Goal: Transaction & Acquisition: Download file/media

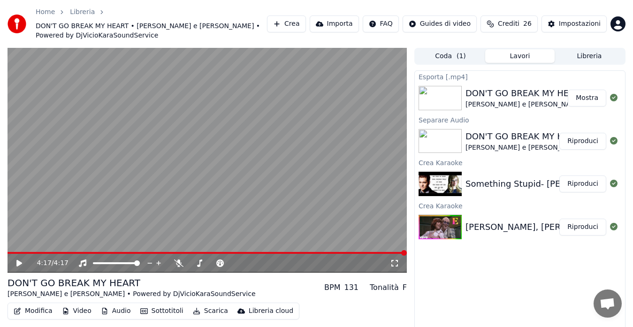
click at [585, 181] on button "Riproduci" at bounding box center [582, 183] width 47 height 17
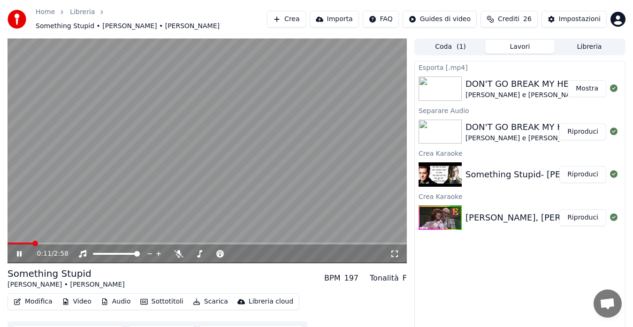
click at [34, 295] on button "Modifica" at bounding box center [33, 301] width 46 height 13
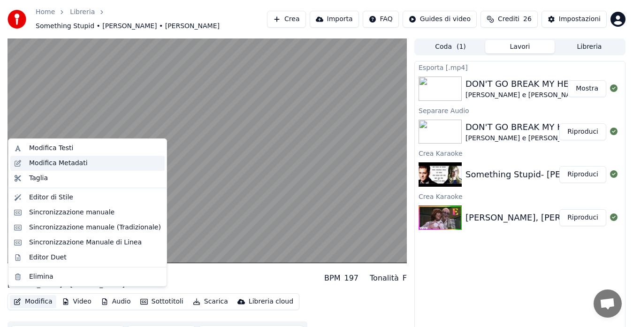
click at [76, 164] on div "Modifica Metadati" at bounding box center [58, 163] width 59 height 9
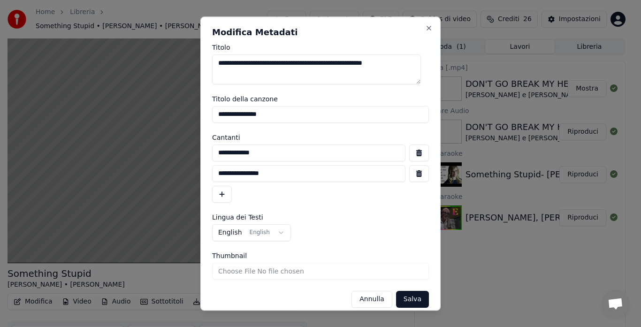
click at [381, 63] on textarea "**********" at bounding box center [316, 69] width 209 height 30
click at [270, 63] on textarea "**********" at bounding box center [316, 69] width 209 height 30
type textarea "**********"
click at [219, 195] on button "button" at bounding box center [222, 194] width 20 height 17
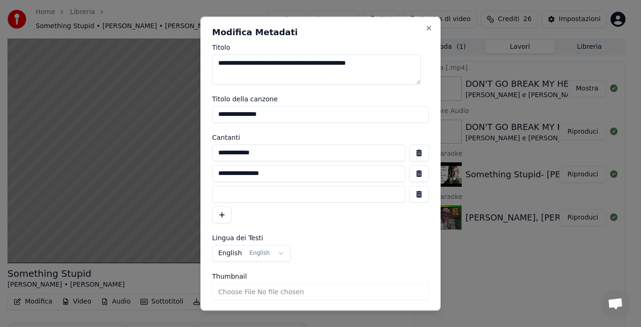
click at [219, 195] on input at bounding box center [308, 194] width 193 height 17
type input "**********"
click at [218, 114] on input "**********" at bounding box center [320, 114] width 217 height 17
type input "**********"
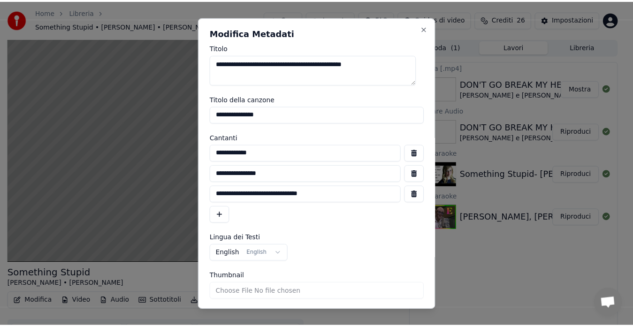
scroll to position [30, 0]
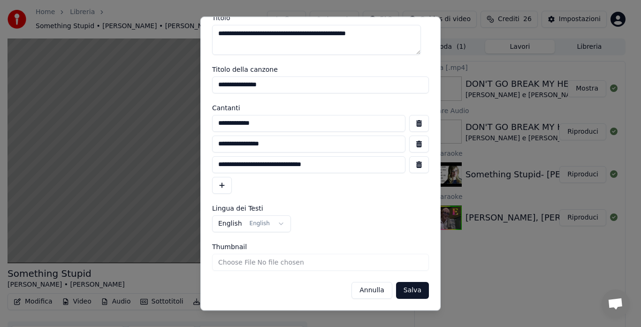
click at [413, 289] on button "Salva" at bounding box center [412, 290] width 33 height 17
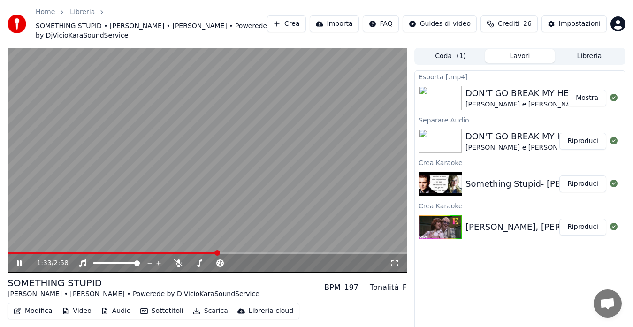
click at [391, 263] on icon at bounding box center [394, 263] width 9 height 8
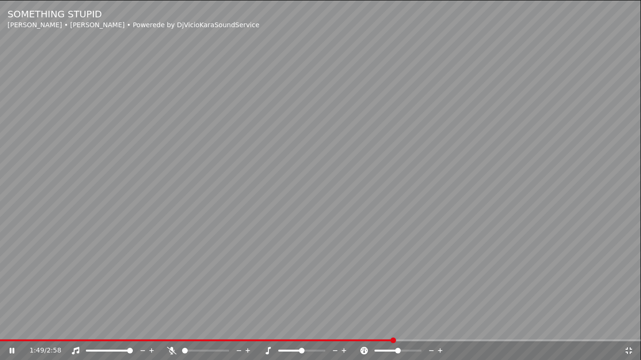
click at [175, 327] on icon at bounding box center [171, 351] width 9 height 8
click at [626, 327] on icon at bounding box center [628, 351] width 9 height 8
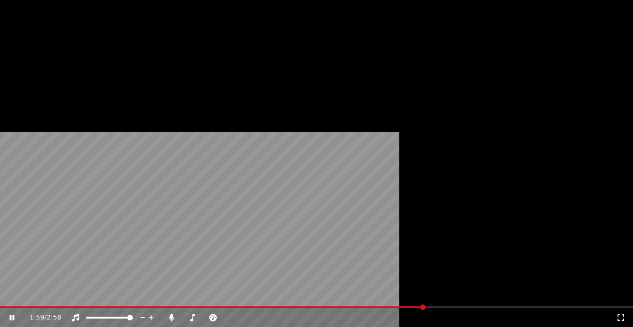
click at [24, 93] on button "Modifica" at bounding box center [33, 86] width 46 height 13
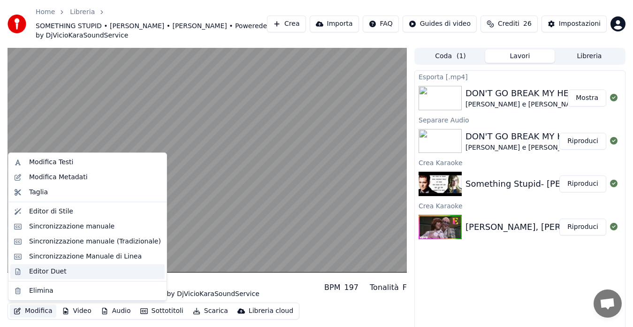
click at [45, 274] on div "Editor Duet" at bounding box center [48, 271] width 38 height 9
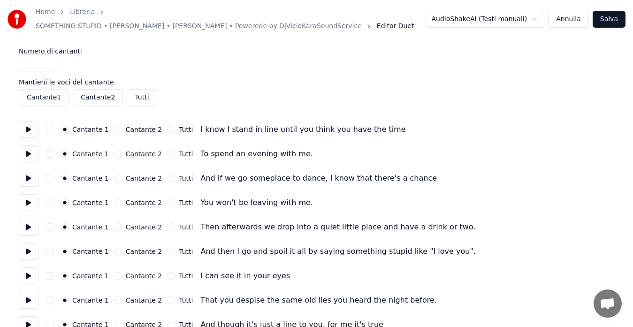
click at [29, 125] on button at bounding box center [29, 129] width 20 height 17
click at [167, 126] on button "Tutti" at bounding box center [171, 130] width 8 height 8
click at [25, 146] on button at bounding box center [29, 153] width 20 height 17
click at [167, 150] on button "Tutti" at bounding box center [171, 154] width 8 height 8
click at [29, 173] on button at bounding box center [29, 178] width 20 height 17
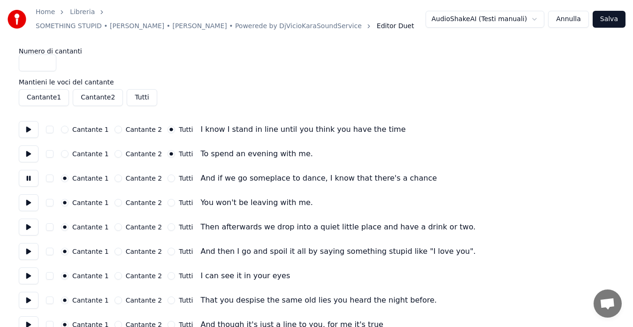
click at [167, 175] on button "Tutti" at bounding box center [171, 179] width 8 height 8
click at [23, 195] on button at bounding box center [29, 202] width 20 height 17
click at [167, 199] on button "Tutti" at bounding box center [171, 203] width 8 height 8
click at [26, 223] on button at bounding box center [29, 227] width 20 height 17
click at [167, 224] on button "Tutti" at bounding box center [171, 227] width 8 height 8
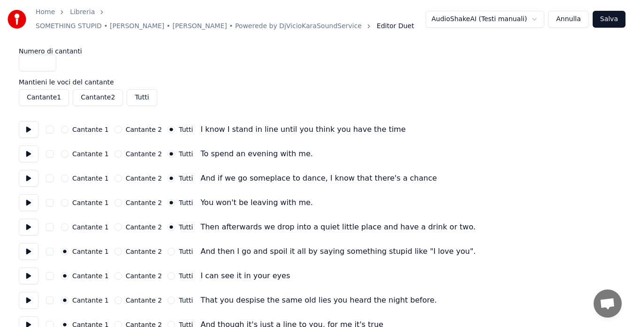
click at [25, 246] on button at bounding box center [29, 251] width 20 height 17
click at [167, 248] on button "Tutti" at bounding box center [171, 252] width 8 height 8
click at [23, 273] on button at bounding box center [29, 275] width 20 height 17
click at [167, 272] on button "Tutti" at bounding box center [171, 276] width 8 height 8
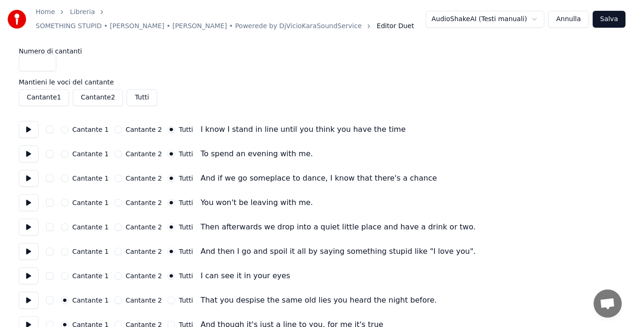
click at [26, 297] on button at bounding box center [29, 300] width 20 height 17
click at [167, 297] on button "Tutti" at bounding box center [171, 301] width 8 height 8
click at [28, 320] on button at bounding box center [29, 324] width 20 height 17
click at [167, 321] on button "Tutti" at bounding box center [171, 325] width 8 height 8
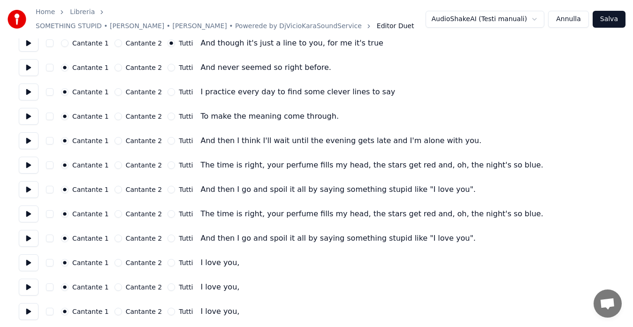
scroll to position [288, 0]
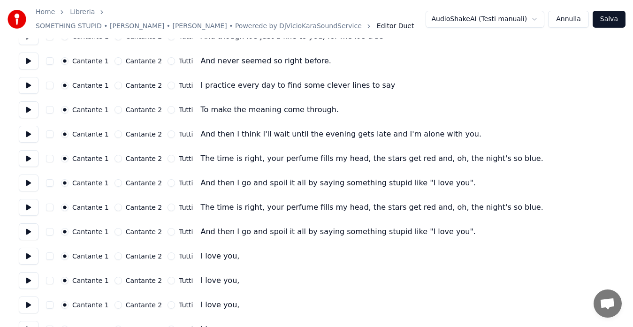
click at [28, 60] on button at bounding box center [29, 61] width 20 height 17
click at [167, 57] on button "Tutti" at bounding box center [171, 61] width 8 height 8
click at [30, 79] on button at bounding box center [29, 85] width 20 height 17
click at [167, 82] on button "Tutti" at bounding box center [171, 86] width 8 height 8
click at [18, 105] on div "Home Libreria SOMETHING STUPID • Michael Buble • Reese Witherspoon • Powerede b…" at bounding box center [316, 25] width 633 height 626
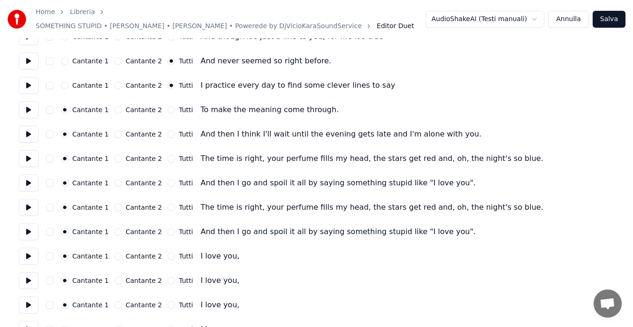
click at [26, 105] on button at bounding box center [29, 109] width 20 height 17
click at [167, 106] on button "Tutti" at bounding box center [171, 110] width 8 height 8
click at [22, 129] on button at bounding box center [29, 134] width 20 height 17
click at [167, 130] on button "Tutti" at bounding box center [171, 134] width 8 height 8
click at [25, 153] on button at bounding box center [29, 158] width 20 height 17
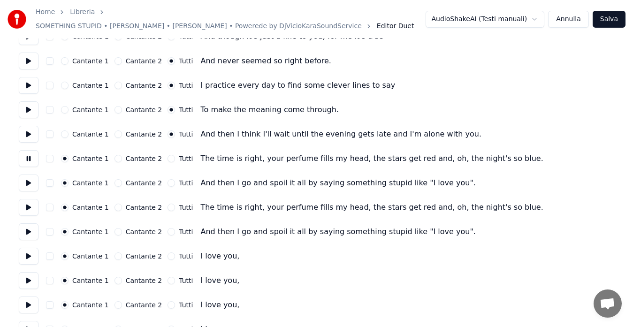
click at [167, 155] on button "Tutti" at bounding box center [171, 159] width 8 height 8
click at [33, 178] on button at bounding box center [29, 183] width 20 height 17
click at [167, 179] on button "Tutti" at bounding box center [171, 183] width 8 height 8
click at [29, 201] on button at bounding box center [29, 207] width 20 height 17
click at [167, 204] on button "Tutti" at bounding box center [171, 208] width 8 height 8
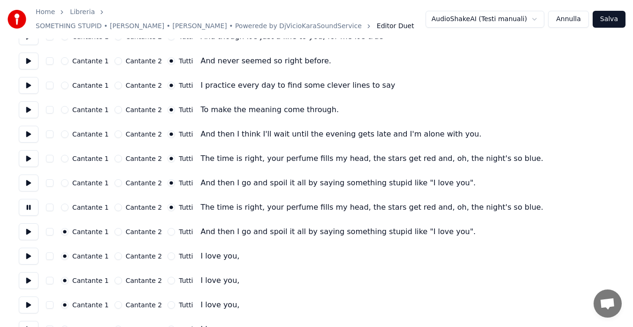
click at [25, 227] on button at bounding box center [29, 231] width 20 height 17
click at [167, 228] on button "Tutti" at bounding box center [171, 232] width 8 height 8
click at [22, 248] on button at bounding box center [29, 256] width 20 height 17
click at [167, 252] on button "Tutti" at bounding box center [171, 256] width 8 height 8
click at [28, 277] on button at bounding box center [29, 280] width 20 height 17
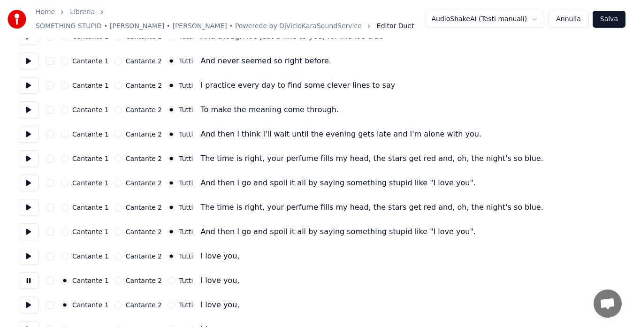
click at [167, 277] on button "Tutti" at bounding box center [171, 281] width 8 height 8
click at [31, 301] on button at bounding box center [29, 305] width 20 height 17
click at [167, 301] on button "Tutti" at bounding box center [171, 305] width 8 height 8
click at [23, 324] on button at bounding box center [29, 329] width 20 height 17
click at [167, 326] on button "Tutti" at bounding box center [171, 330] width 8 height 8
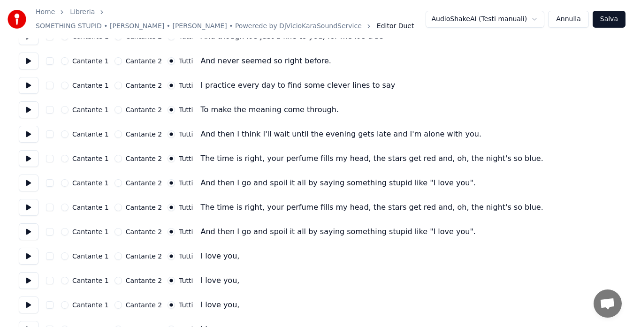
click at [607, 18] on button "Salva" at bounding box center [609, 19] width 33 height 17
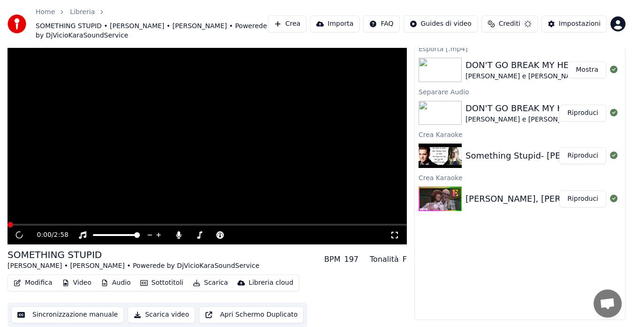
scroll to position [28, 0]
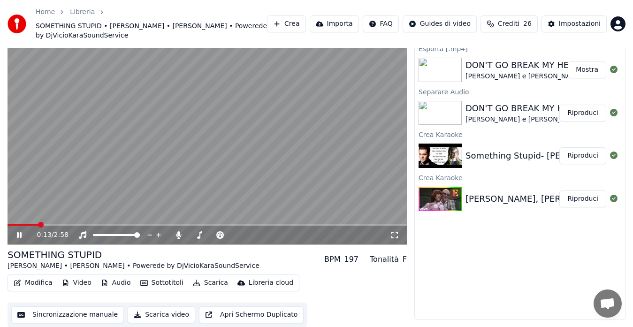
click at [291, 149] on video at bounding box center [207, 132] width 399 height 225
click at [77, 244] on div "0:13 / 2:58 SOMETHING STUPID Michael Buble • Reese Witherspoon • Powerede by Dj…" at bounding box center [207, 173] width 399 height 307
click at [24, 279] on button "Modifica" at bounding box center [33, 282] width 46 height 13
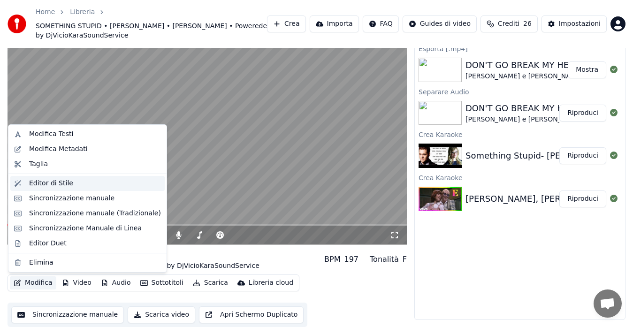
click at [53, 179] on div "Editor di Stile" at bounding box center [51, 183] width 44 height 9
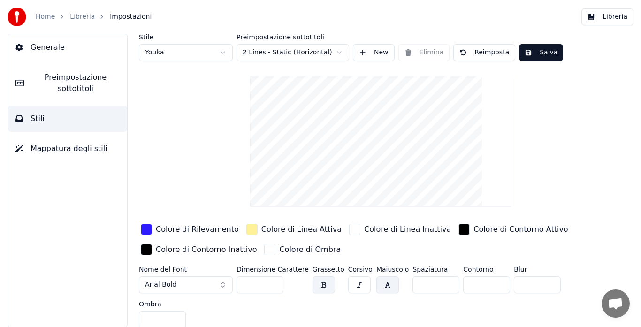
click at [79, 85] on span "Preimpostazione sottotitoli" at bounding box center [75, 83] width 88 height 23
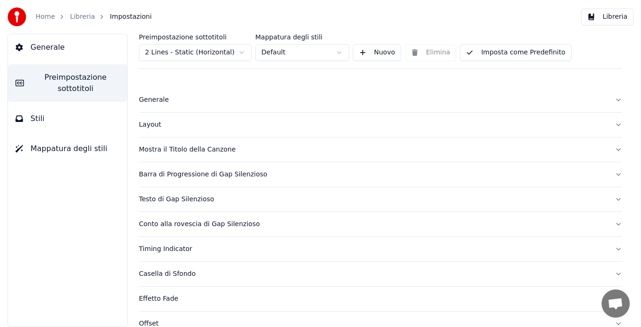
click at [149, 149] on div "Mostra il Titolo della Canzone" at bounding box center [373, 149] width 468 height 9
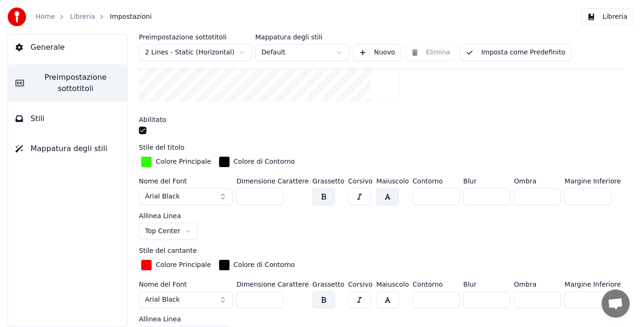
scroll to position [254, 0]
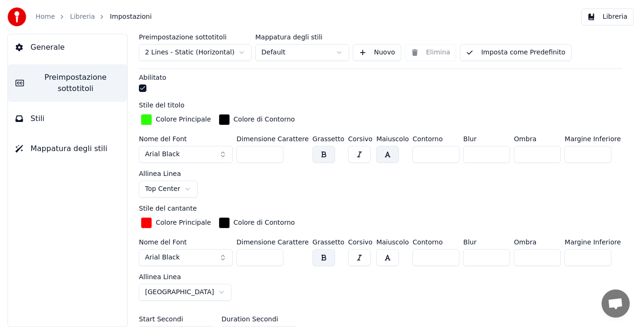
click at [274, 258] on input "***" at bounding box center [259, 257] width 47 height 17
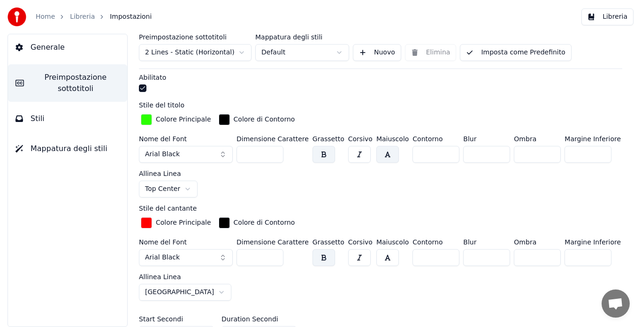
click at [274, 258] on input "***" at bounding box center [259, 257] width 47 height 17
type input "***"
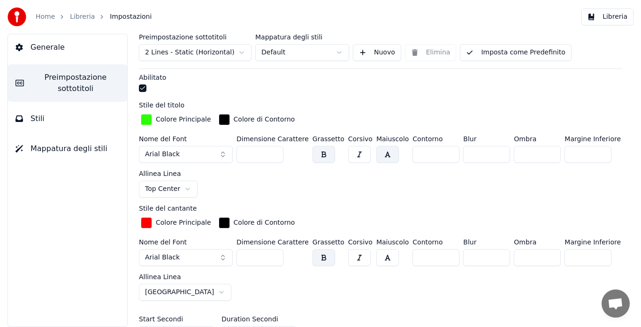
click at [274, 258] on input "***" at bounding box center [259, 257] width 47 height 17
click at [533, 52] on button "Imposta come Predefinito" at bounding box center [515, 52] width 111 height 17
click at [596, 17] on button "Libreria" at bounding box center [607, 16] width 52 height 17
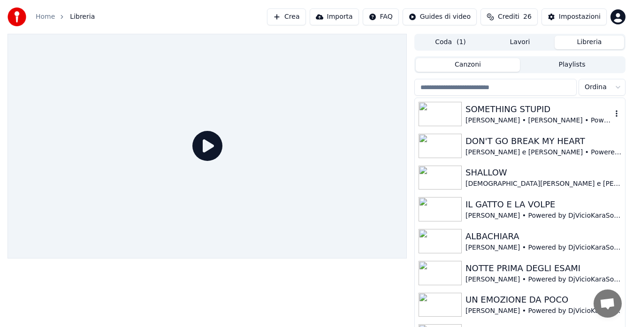
click at [506, 117] on div "[PERSON_NAME] • [PERSON_NAME] • Powerede by DjVicioKaraSoundService" at bounding box center [538, 120] width 146 height 9
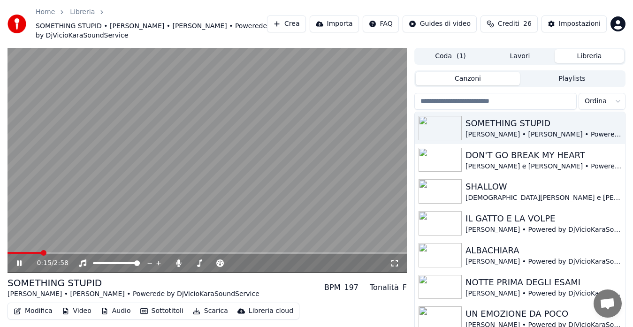
click at [28, 308] on button "Modifica" at bounding box center [33, 310] width 46 height 13
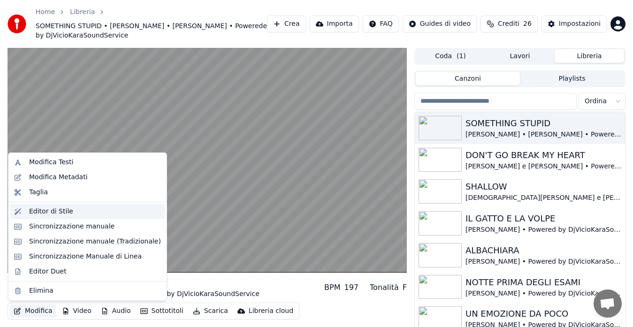
click at [65, 211] on div "Editor di Stile" at bounding box center [51, 211] width 44 height 9
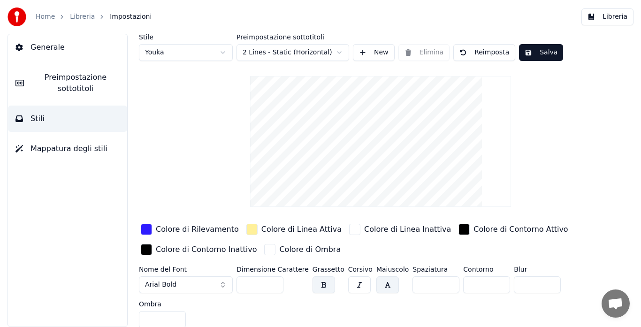
click at [192, 46] on html "Home Libreria Impostazioni Libreria Generale Preimpostazione sottotitoli Stili …" at bounding box center [320, 163] width 641 height 327
type input "***"
click at [144, 228] on div "button" at bounding box center [146, 229] width 11 height 11
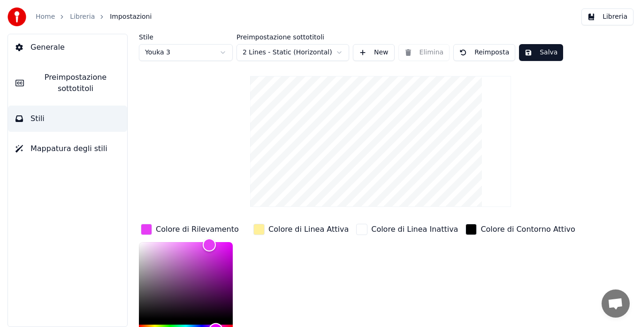
scroll to position [8, 0]
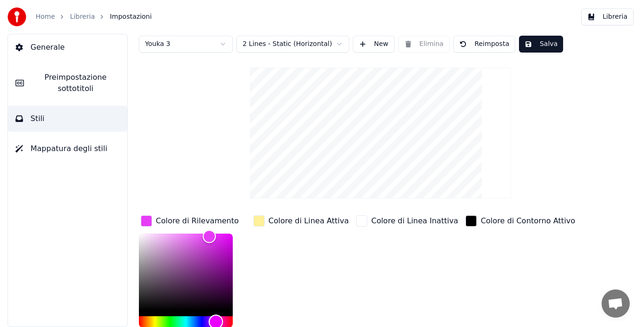
click at [216, 324] on div "Hue" at bounding box center [186, 321] width 94 height 11
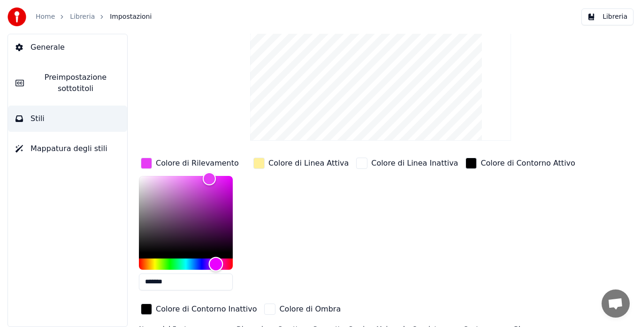
scroll to position [68, 0]
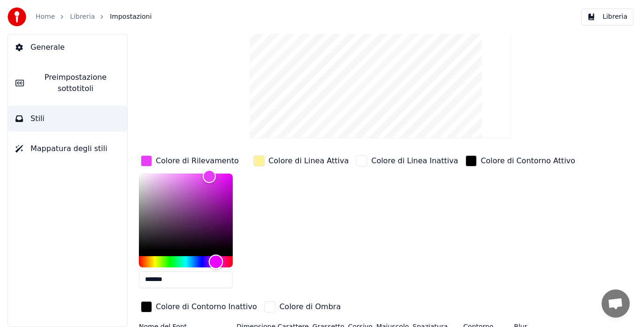
click at [167, 262] on div "Hue" at bounding box center [186, 261] width 94 height 11
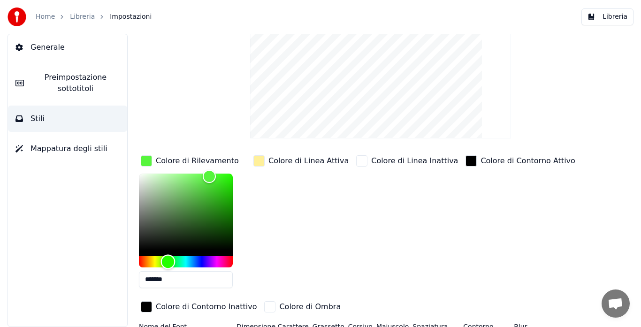
click at [168, 262] on div "Hue" at bounding box center [168, 261] width 15 height 15
type input "*******"
drag, startPoint x: 209, startPoint y: 171, endPoint x: 238, endPoint y: 176, distance: 29.5
click at [238, 176] on div "Color" at bounding box center [233, 176] width 15 height 15
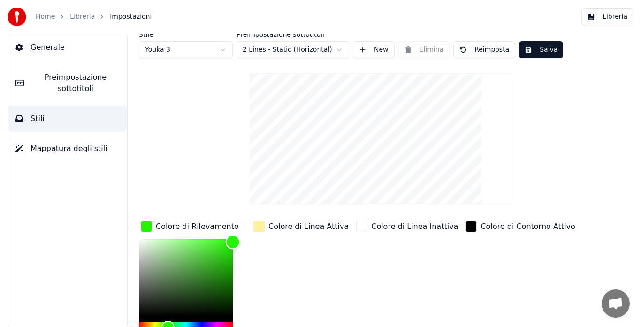
scroll to position [0, 0]
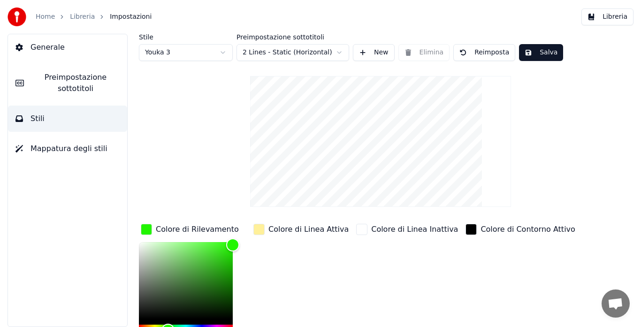
click at [537, 52] on button "Salva" at bounding box center [541, 52] width 44 height 17
click at [613, 18] on button "Libreria" at bounding box center [607, 16] width 52 height 17
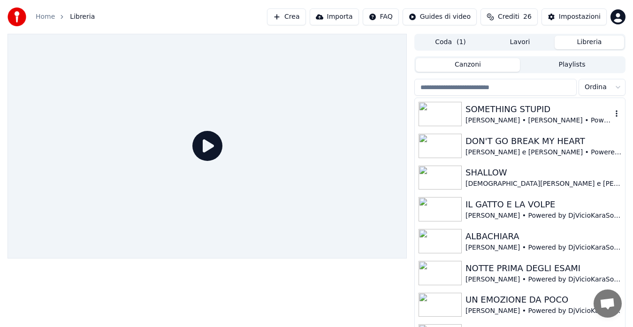
click at [495, 111] on div "SOMETHING STUPID" at bounding box center [538, 109] width 146 height 13
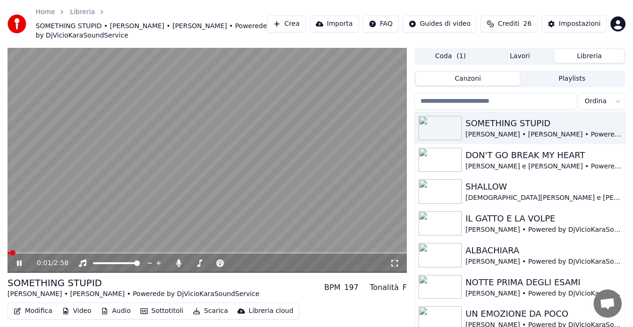
click at [392, 264] on icon at bounding box center [394, 263] width 9 height 8
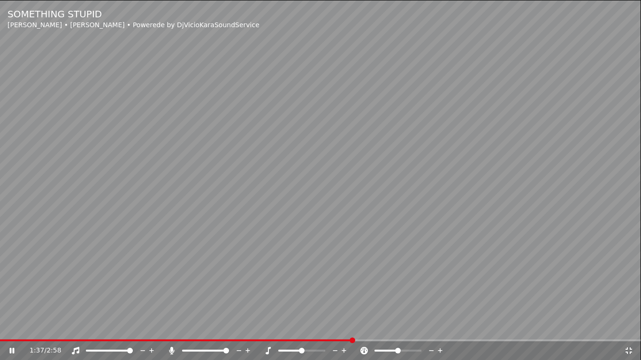
click at [174, 327] on icon at bounding box center [171, 351] width 5 height 8
click at [174, 327] on icon at bounding box center [171, 351] width 9 height 8
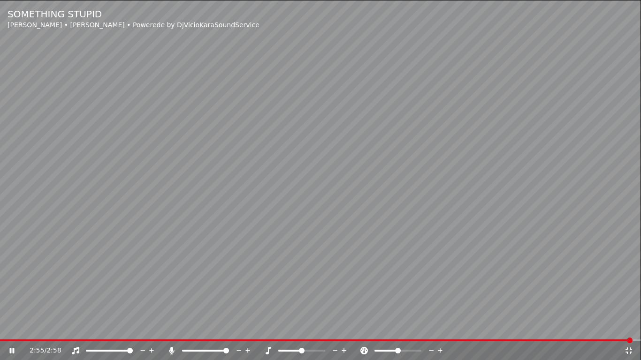
click at [627, 327] on icon at bounding box center [628, 351] width 9 height 8
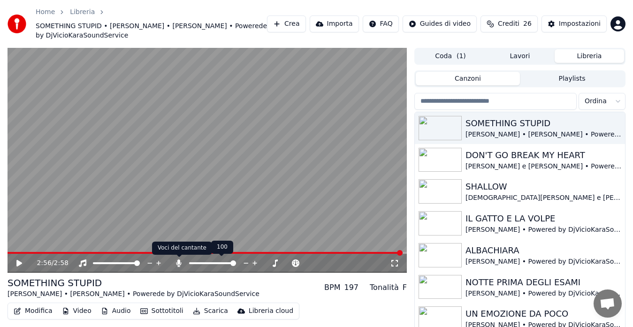
click at [175, 264] on icon at bounding box center [178, 263] width 9 height 8
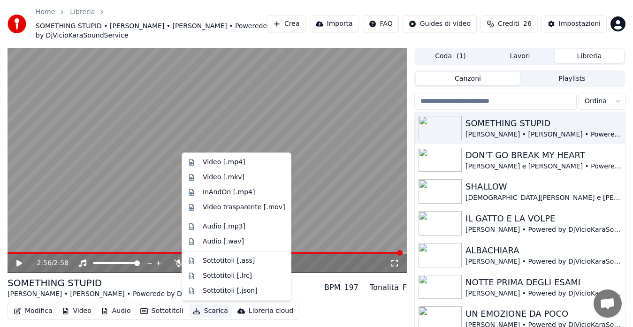
click at [194, 309] on icon "button" at bounding box center [197, 311] width 8 height 7
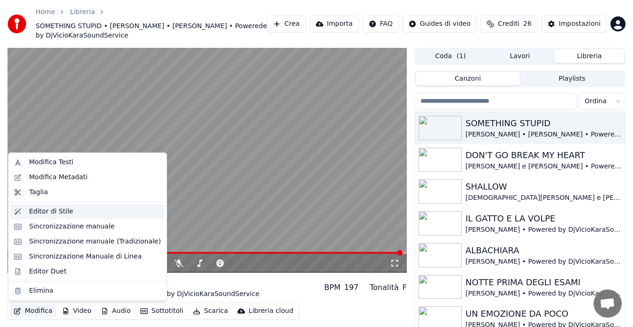
click at [43, 216] on div "Editor di Stile" at bounding box center [87, 211] width 154 height 15
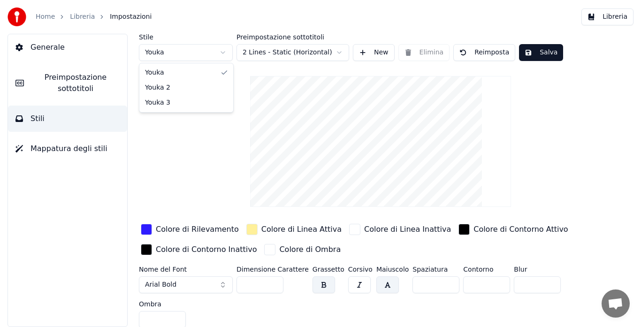
click at [200, 48] on html "Home Libreria Impostazioni Libreria Generale Preimpostazione sottotitoli Stili …" at bounding box center [320, 163] width 641 height 327
click at [186, 49] on html "Home Libreria Impostazioni Libreria Generale Preimpostazione sottotitoli Stili …" at bounding box center [320, 163] width 641 height 327
type input "***"
click at [183, 74] on div "Stile Youka Preimpostazione sottotitoli 2 Lines - Static (Horizontal) New Elimi…" at bounding box center [380, 183] width 483 height 298
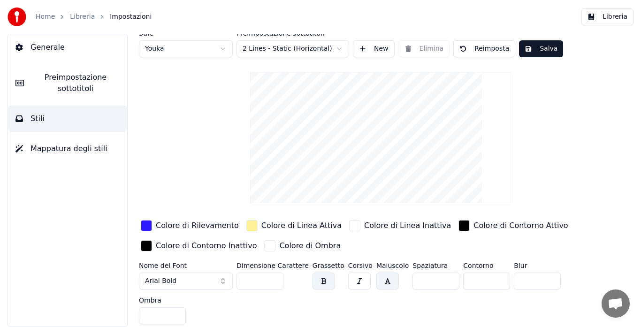
click at [90, 76] on span "Preimpostazione sottotitoli" at bounding box center [75, 83] width 88 height 23
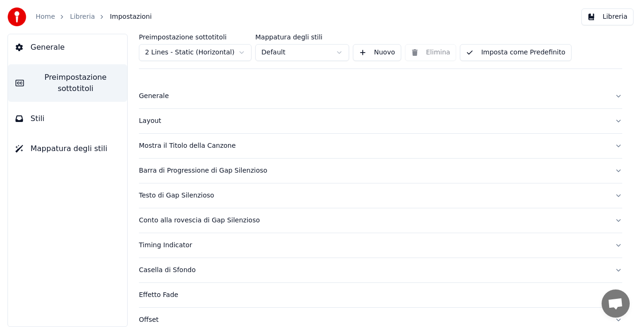
click at [150, 122] on div "Layout" at bounding box center [373, 120] width 468 height 9
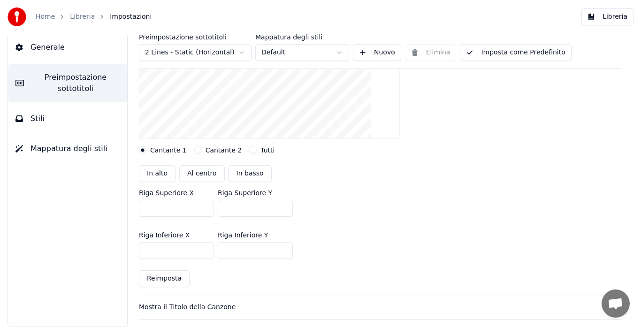
scroll to position [151, 0]
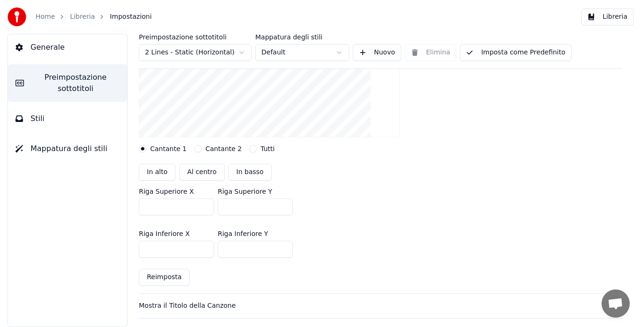
click at [249, 150] on button "Tutti" at bounding box center [253, 149] width 8 height 8
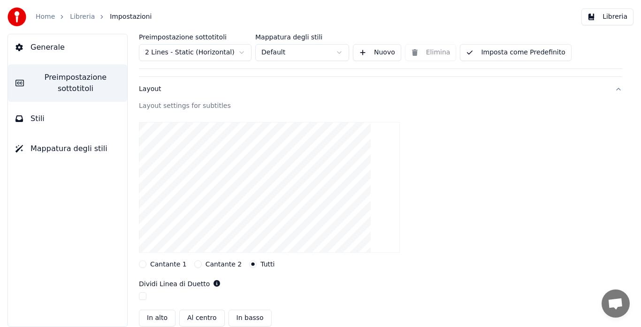
scroll to position [22, 0]
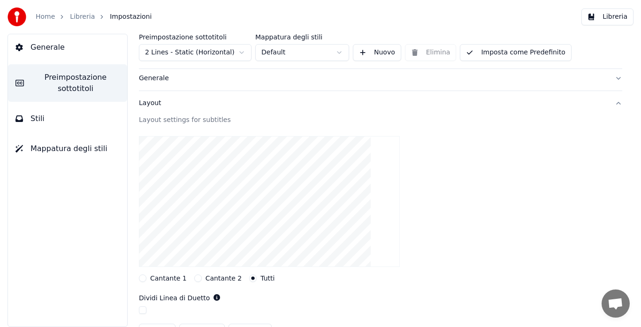
click at [15, 116] on button "Stili" at bounding box center [67, 119] width 119 height 26
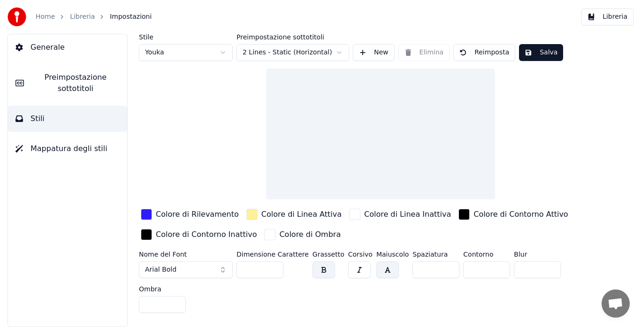
scroll to position [0, 0]
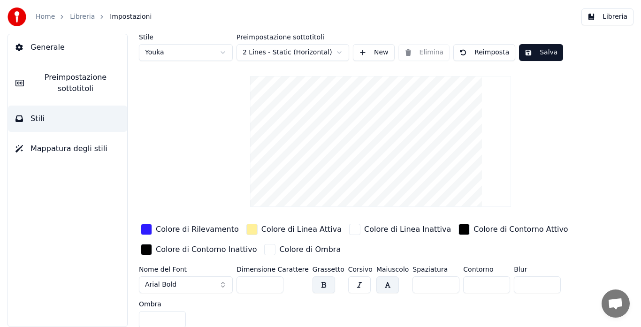
click at [149, 51] on html "Home Libreria Impostazioni Libreria Generale Preimpostazione sottotitoli Stili …" at bounding box center [320, 163] width 641 height 327
type input "***"
click at [147, 229] on div "button" at bounding box center [146, 229] width 11 height 11
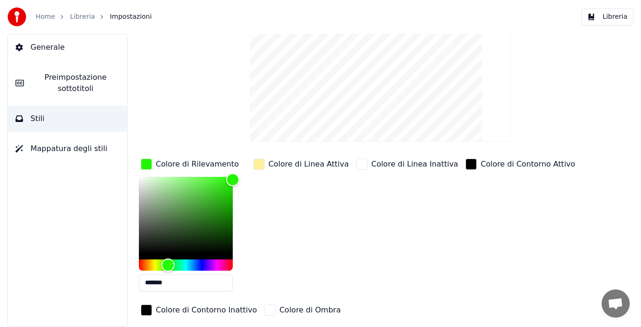
scroll to position [68, 0]
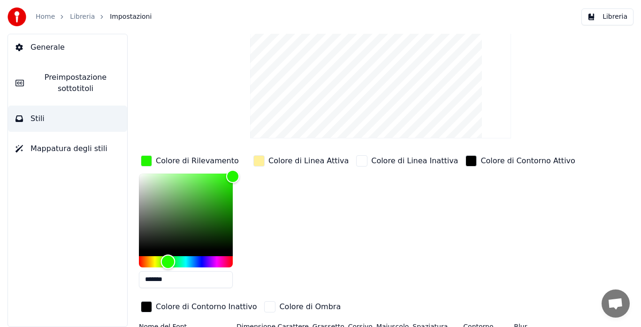
click at [186, 256] on div "Hue" at bounding box center [186, 261] width 94 height 11
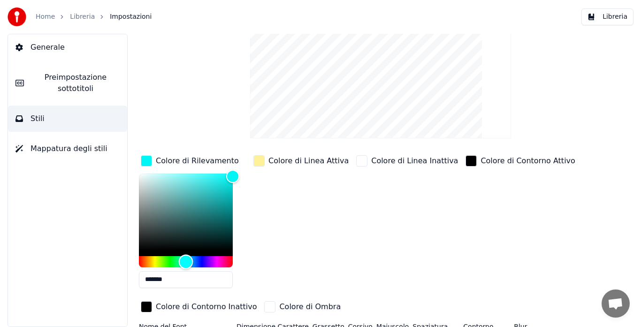
click at [204, 261] on div "Hue" at bounding box center [186, 261] width 94 height 11
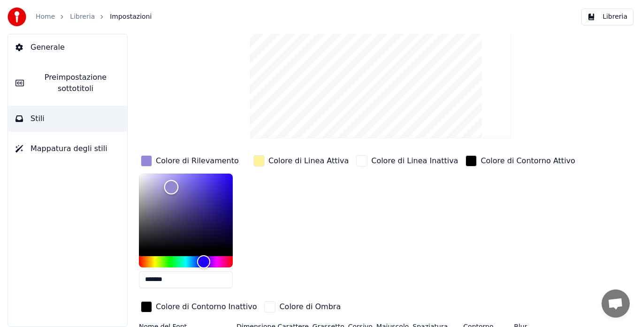
drag, startPoint x: 201, startPoint y: 178, endPoint x: 164, endPoint y: 191, distance: 39.8
click at [164, 191] on div "Color" at bounding box center [171, 187] width 15 height 15
drag, startPoint x: 165, startPoint y: 189, endPoint x: 180, endPoint y: 204, distance: 21.2
click at [180, 204] on div "Color" at bounding box center [180, 205] width 15 height 15
drag, startPoint x: 180, startPoint y: 204, endPoint x: 194, endPoint y: 234, distance: 32.9
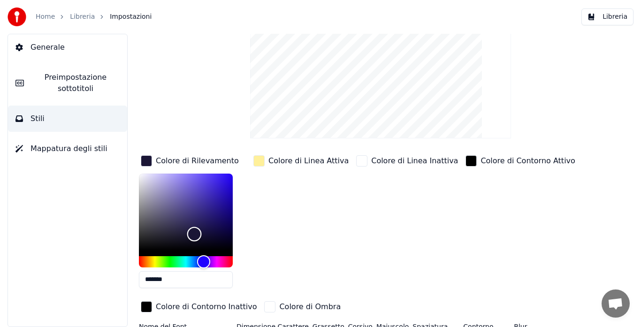
click at [194, 234] on div "Color" at bounding box center [194, 234] width 15 height 15
drag, startPoint x: 194, startPoint y: 234, endPoint x: 201, endPoint y: 243, distance: 12.1
click at [201, 243] on div "Color" at bounding box center [199, 241] width 15 height 15
drag, startPoint x: 194, startPoint y: 231, endPoint x: 164, endPoint y: 187, distance: 53.6
click at [164, 187] on div "Color" at bounding box center [164, 188] width 15 height 15
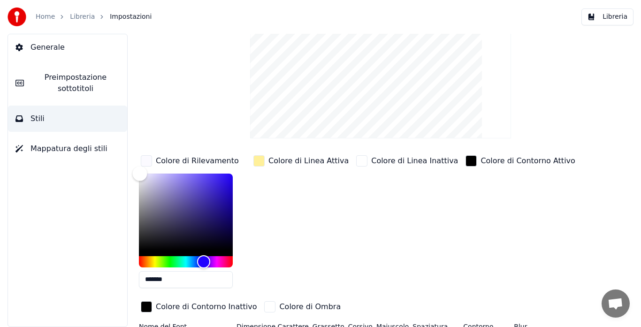
drag, startPoint x: 164, startPoint y: 187, endPoint x: 140, endPoint y: 171, distance: 28.8
click at [140, 171] on div "Color" at bounding box center [140, 173] width 15 height 15
drag, startPoint x: 140, startPoint y: 172, endPoint x: 148, endPoint y: 180, distance: 11.3
click at [148, 180] on div "Color" at bounding box center [148, 180] width 15 height 15
drag, startPoint x: 149, startPoint y: 180, endPoint x: 163, endPoint y: 190, distance: 17.2
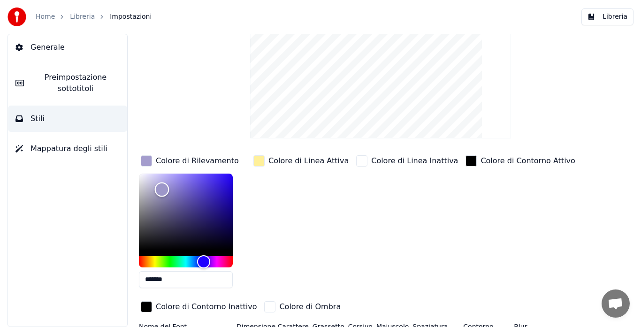
click at [163, 190] on div "Color" at bounding box center [162, 190] width 15 height 15
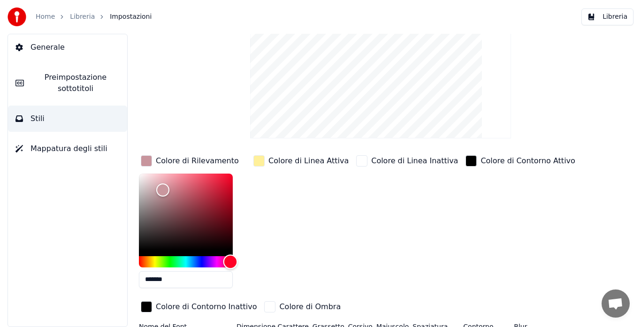
drag, startPoint x: 207, startPoint y: 262, endPoint x: 230, endPoint y: 266, distance: 23.3
click at [230, 266] on div "Hue" at bounding box center [230, 261] width 15 height 15
drag, startPoint x: 166, startPoint y: 186, endPoint x: 206, endPoint y: 196, distance: 41.2
click at [206, 196] on div "Color" at bounding box center [204, 197] width 15 height 15
drag, startPoint x: 209, startPoint y: 189, endPoint x: 217, endPoint y: 183, distance: 9.4
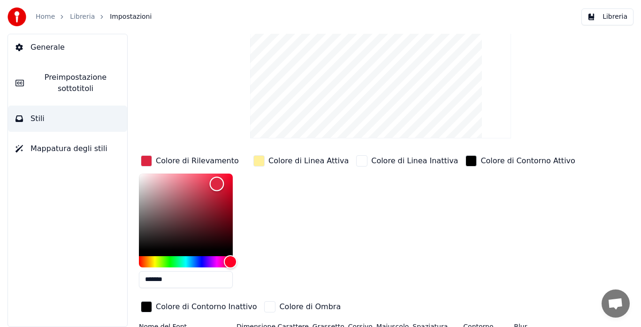
click at [217, 183] on div "Color" at bounding box center [186, 212] width 94 height 77
drag, startPoint x: 216, startPoint y: 180, endPoint x: 213, endPoint y: 184, distance: 5.1
click at [213, 184] on div "Color" at bounding box center [214, 183] width 15 height 15
drag, startPoint x: 213, startPoint y: 184, endPoint x: 228, endPoint y: 181, distance: 14.9
click at [228, 181] on div "Color" at bounding box center [228, 181] width 15 height 15
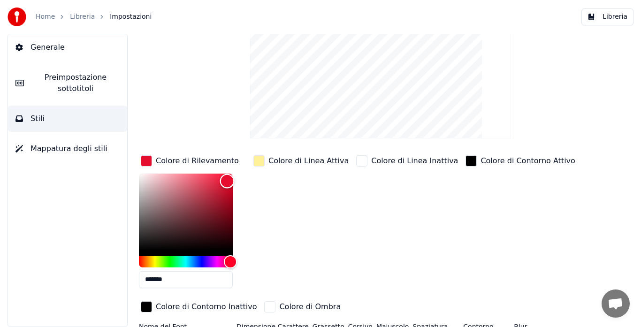
click at [227, 181] on div "Color" at bounding box center [227, 181] width 15 height 15
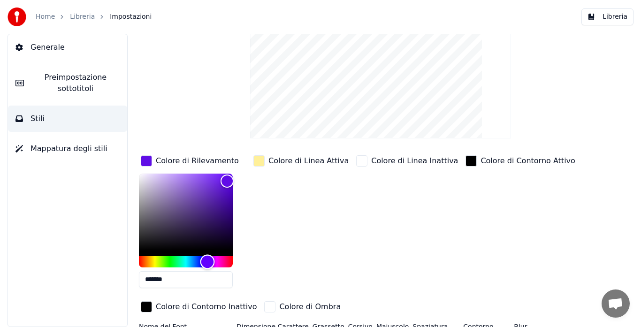
click at [207, 258] on div "Hue" at bounding box center [186, 261] width 94 height 11
click at [207, 257] on div "Hue" at bounding box center [207, 261] width 15 height 15
click at [211, 259] on div "Hue" at bounding box center [207, 261] width 15 height 15
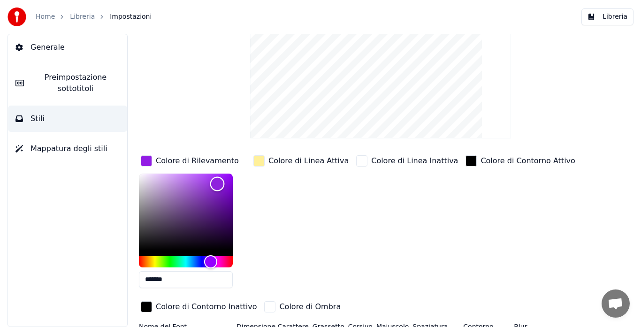
drag, startPoint x: 222, startPoint y: 181, endPoint x: 216, endPoint y: 184, distance: 6.9
click at [216, 184] on div "Color" at bounding box center [217, 184] width 15 height 15
drag, startPoint x: 216, startPoint y: 184, endPoint x: 231, endPoint y: 175, distance: 17.3
click at [231, 175] on div "Color" at bounding box center [225, 177] width 15 height 15
type input "*******"
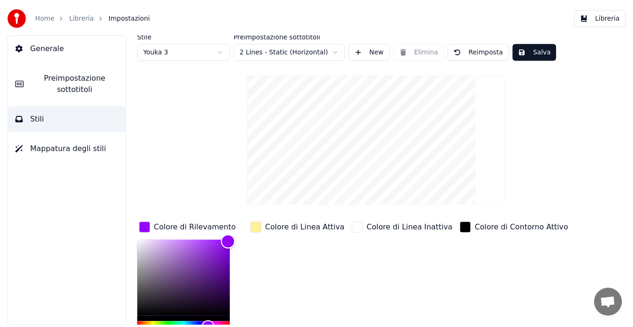
scroll to position [0, 0]
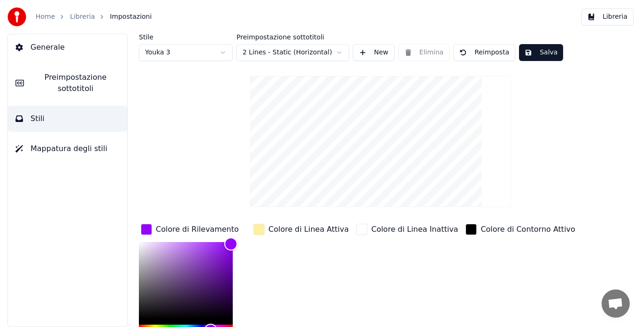
click at [540, 52] on button "Salva" at bounding box center [541, 52] width 44 height 17
click at [601, 20] on button "Libreria" at bounding box center [607, 16] width 52 height 17
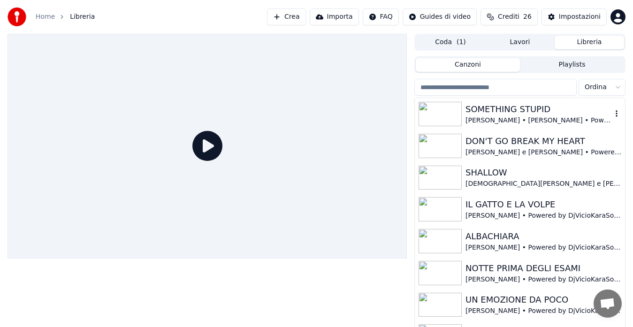
click at [510, 114] on div "SOMETHING STUPID" at bounding box center [538, 109] width 146 height 13
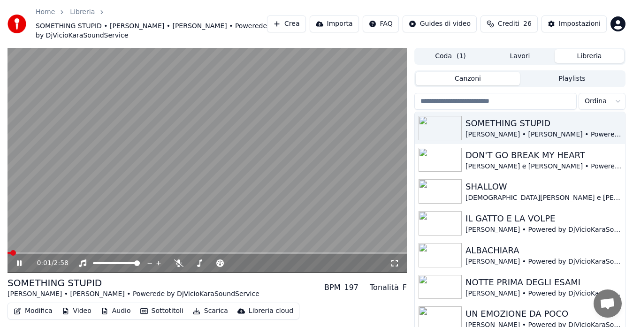
click at [54, 252] on span at bounding box center [207, 253] width 399 height 2
click at [395, 262] on icon at bounding box center [394, 263] width 9 height 8
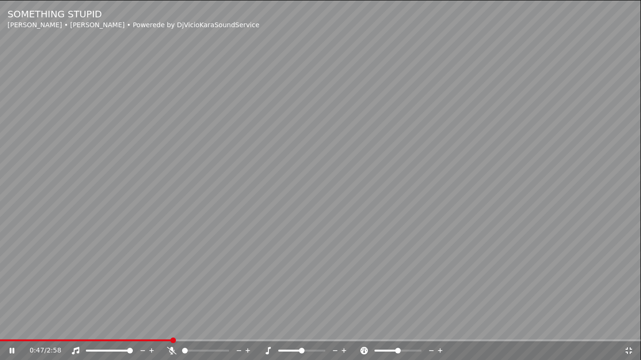
click at [623, 327] on div "0:47 / 2:58" at bounding box center [327, 350] width 594 height 9
click at [631, 327] on icon at bounding box center [628, 351] width 9 height 8
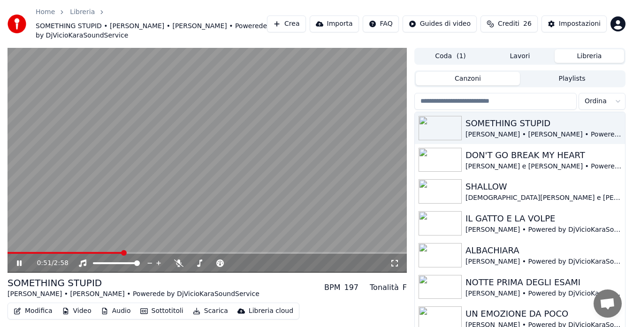
click at [13, 264] on div "0:51 / 2:58" at bounding box center [207, 263] width 392 height 9
click at [18, 264] on icon at bounding box center [19, 263] width 5 height 6
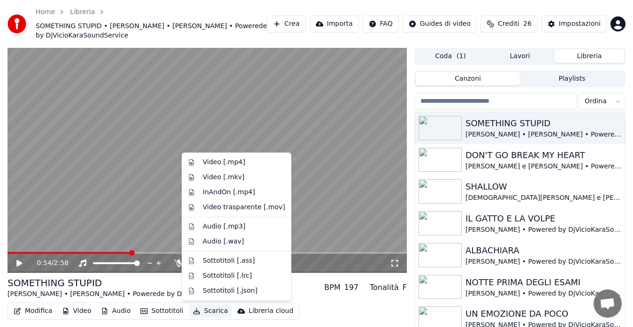
click at [198, 309] on button "Scarica" at bounding box center [210, 310] width 43 height 13
click at [230, 165] on div "Video [.mp4]" at bounding box center [224, 162] width 42 height 9
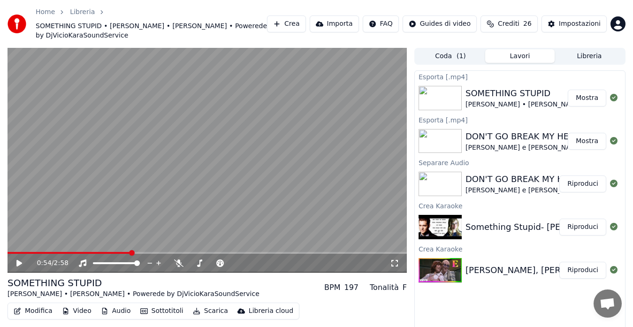
click at [590, 95] on button "Mostra" at bounding box center [587, 98] width 38 height 17
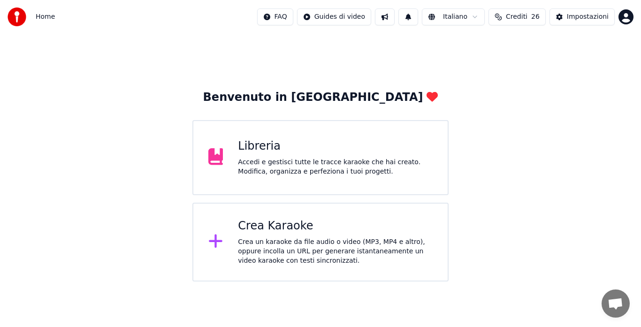
click at [259, 234] on div "Crea Karaoke Crea un karaoke da file audio o video (MP3, MP4 e altro), oppure i…" at bounding box center [335, 242] width 195 height 47
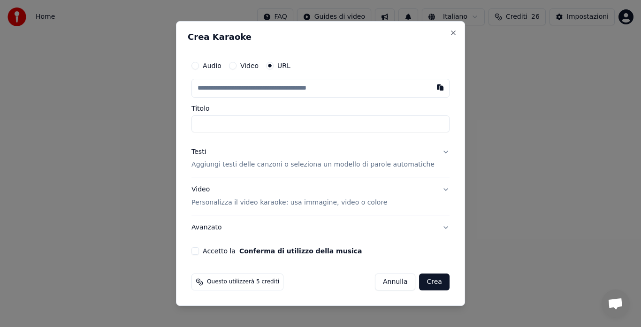
click at [199, 63] on button "Audio" at bounding box center [195, 66] width 8 height 8
click at [298, 85] on div "Nessun file scelto" at bounding box center [281, 88] width 65 height 9
type input "**********"
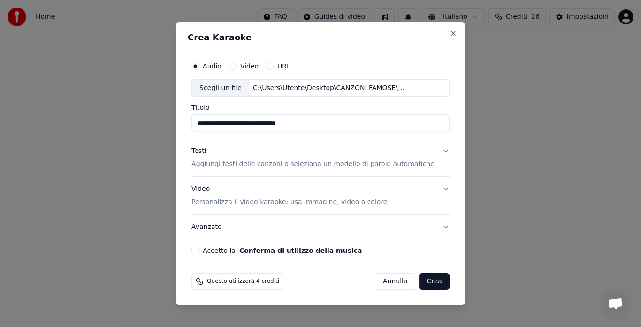
click at [297, 161] on p "Aggiungi testi delle canzoni o seleziona un modello di parole automatiche" at bounding box center [312, 164] width 243 height 9
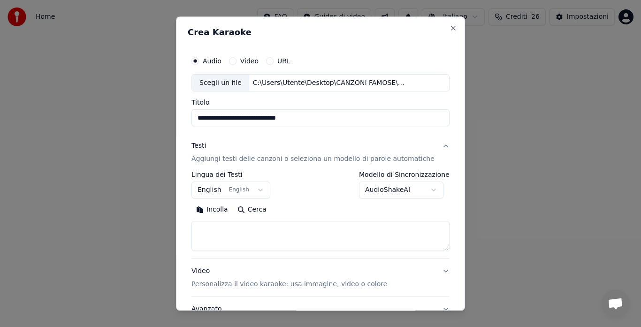
click at [222, 209] on button "Incolla" at bounding box center [211, 210] width 41 height 15
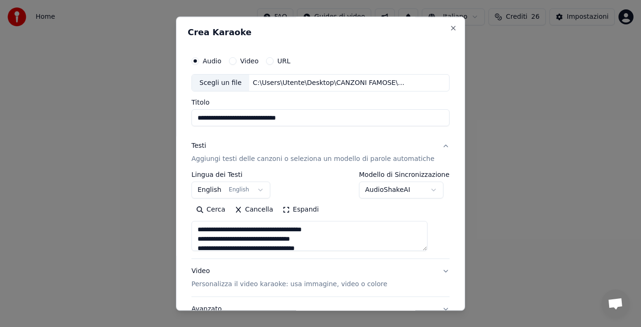
type textarea "**********"
click at [212, 190] on button "English English" at bounding box center [230, 190] width 79 height 17
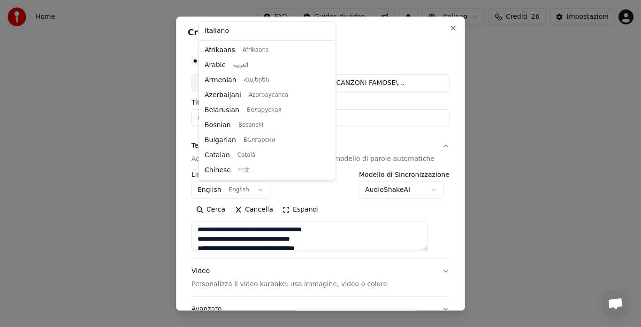
scroll to position [75, 0]
select select "**"
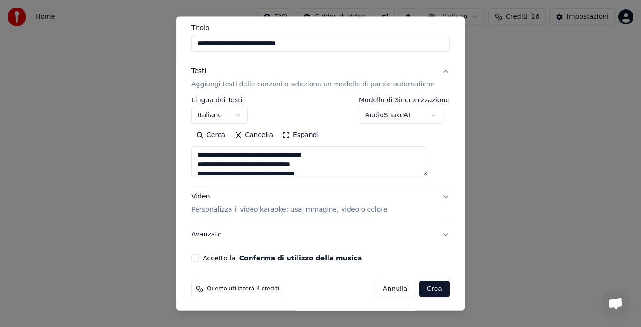
scroll to position [77, 0]
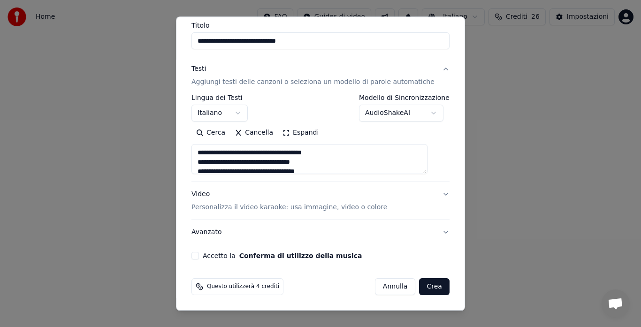
click at [426, 194] on button "Video Personalizza il video karaoke: usa immagine, video o colore" at bounding box center [320, 202] width 258 height 38
type textarea "**********"
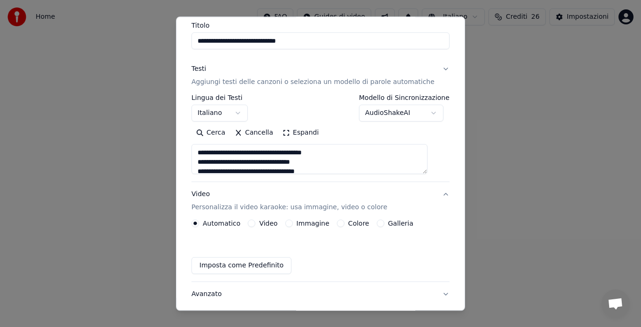
scroll to position [52, 0]
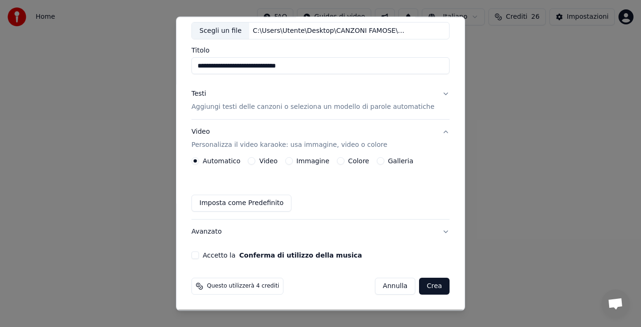
click at [399, 158] on label "Galleria" at bounding box center [400, 161] width 25 height 7
click at [384, 158] on button "Galleria" at bounding box center [381, 162] width 8 height 8
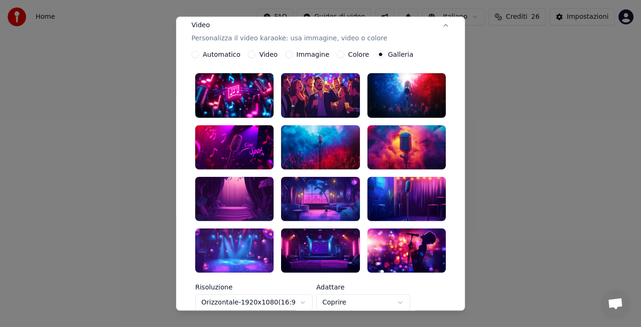
scroll to position [164, 0]
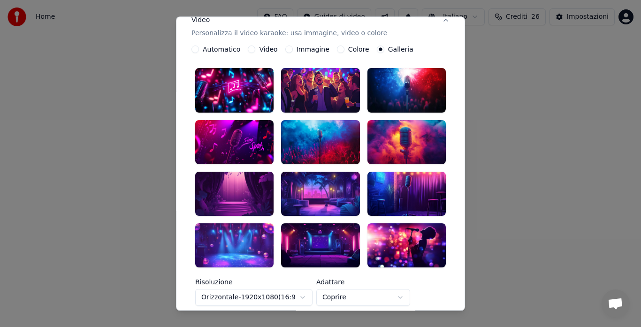
click at [411, 228] on div at bounding box center [406, 245] width 78 height 44
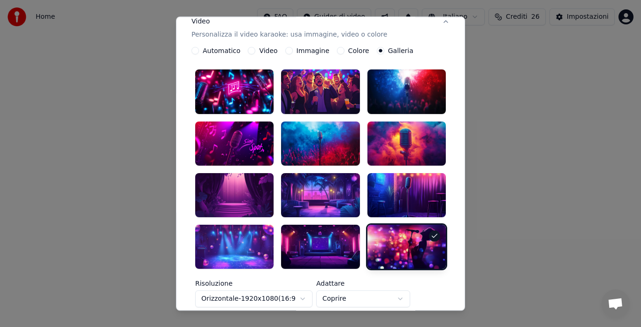
scroll to position [165, 0]
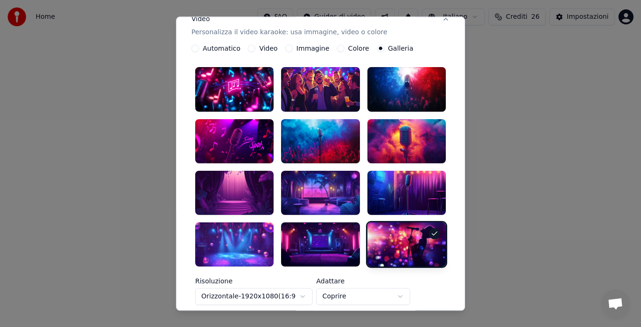
click at [256, 82] on div at bounding box center [234, 90] width 78 height 44
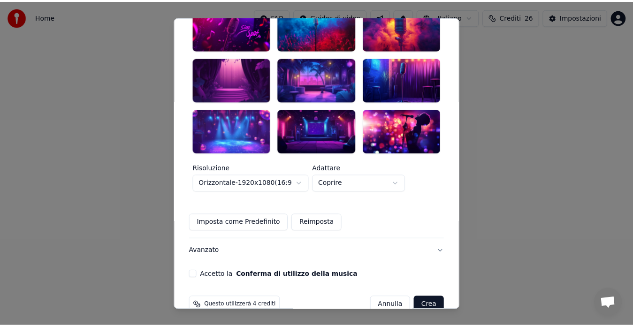
scroll to position [280, 0]
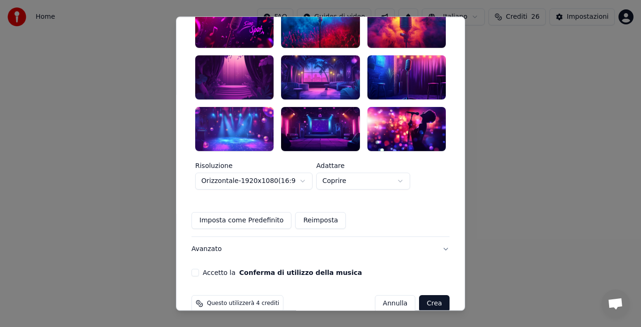
click at [426, 295] on button "Crea" at bounding box center [434, 303] width 30 height 17
click at [199, 269] on button "Accetto la Conferma di utilizzo della musica" at bounding box center [195, 273] width 8 height 8
click at [421, 295] on button "Crea" at bounding box center [434, 303] width 30 height 17
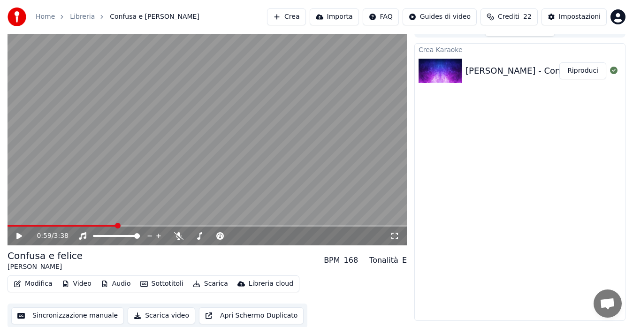
scroll to position [14, 0]
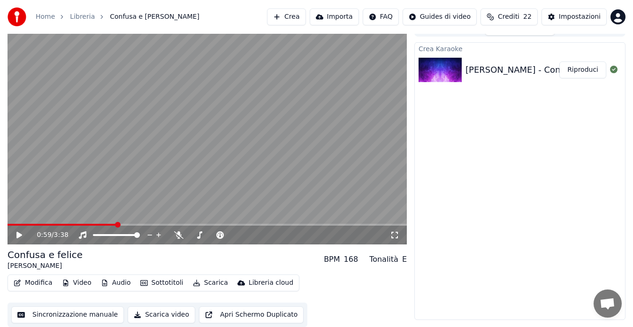
click at [29, 287] on button "Modifica" at bounding box center [33, 282] width 46 height 13
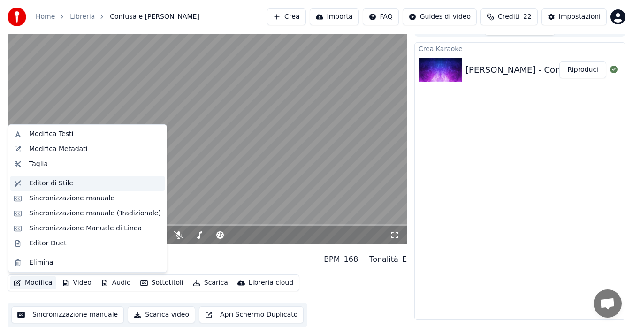
click at [63, 180] on div "Editor di Stile" at bounding box center [51, 183] width 44 height 9
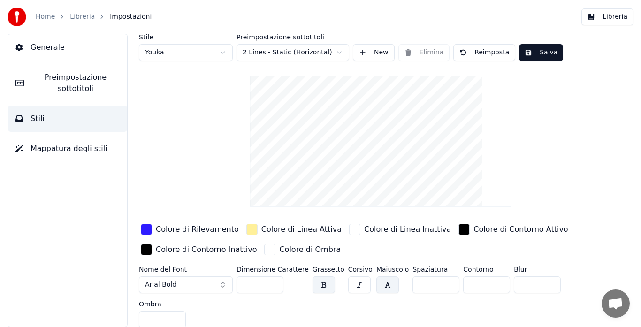
click at [151, 232] on div "button" at bounding box center [146, 229] width 11 height 11
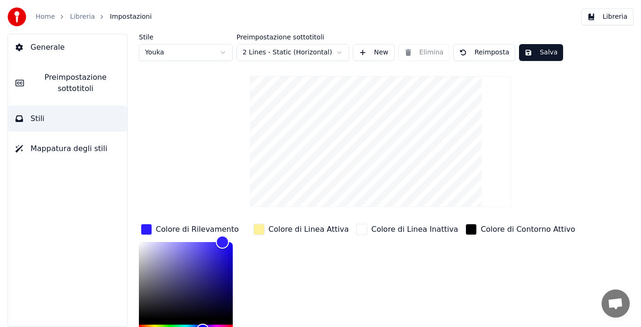
click at [171, 51] on html "Home Libreria Impostazioni Libreria Generale Preimpostazione sottotitoli Stili …" at bounding box center [320, 163] width 641 height 327
type input "*"
type input "*******"
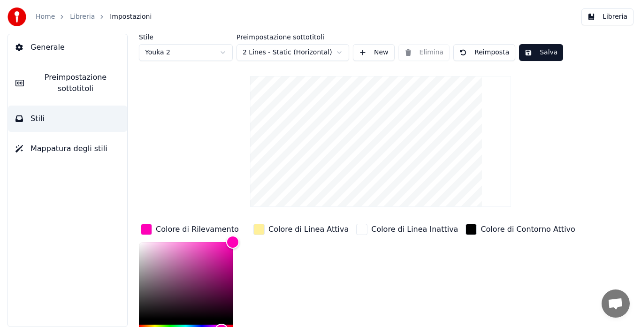
click at [524, 53] on button "Salva" at bounding box center [541, 52] width 44 height 17
click at [608, 13] on button "Libreria" at bounding box center [607, 16] width 52 height 17
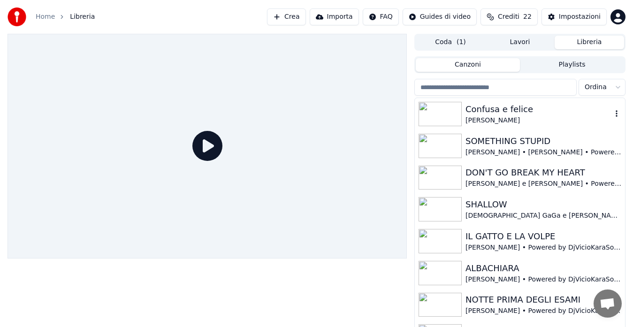
click at [497, 127] on div "Confusa e [PERSON_NAME]" at bounding box center [520, 114] width 210 height 32
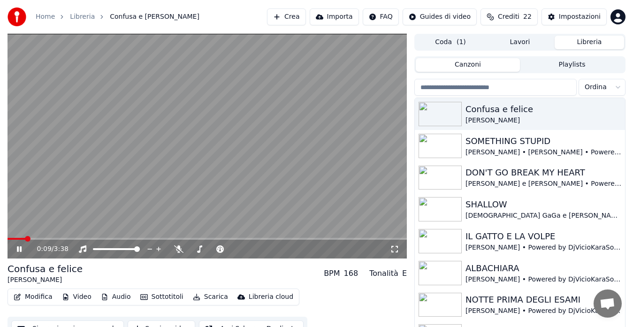
click at [31, 297] on button "Modifica" at bounding box center [33, 296] width 46 height 13
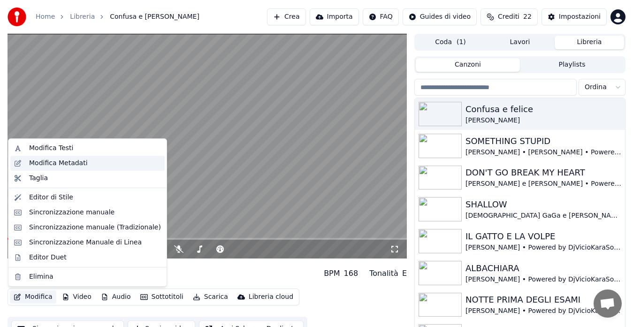
click at [89, 165] on div "Modifica Metadati" at bounding box center [95, 163] width 132 height 9
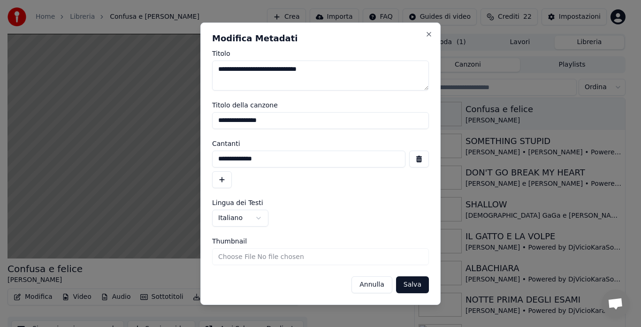
click at [241, 121] on input "**********" at bounding box center [320, 120] width 217 height 17
type input "**********"
click at [222, 181] on button "button" at bounding box center [222, 179] width 20 height 17
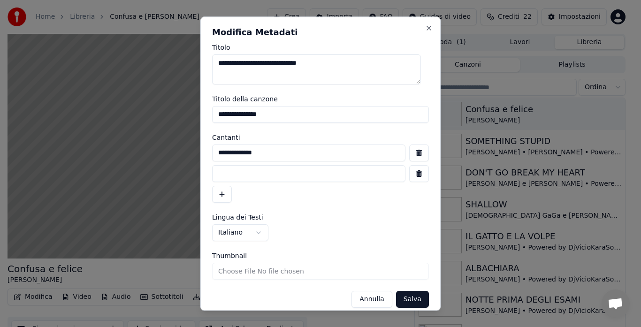
click at [222, 175] on input at bounding box center [308, 173] width 193 height 17
type input "**********"
click at [403, 303] on button "Salva" at bounding box center [412, 299] width 33 height 17
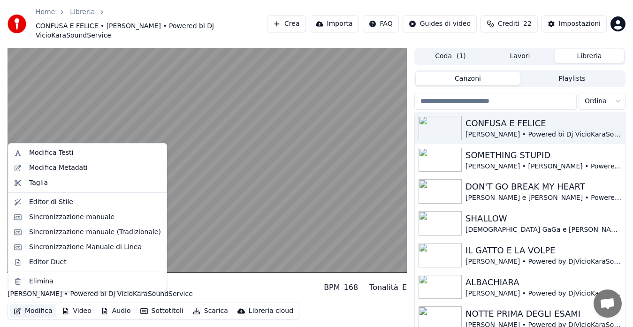
click at [42, 304] on button "Modifica" at bounding box center [33, 310] width 46 height 13
click at [68, 170] on div "Modifica Metadati" at bounding box center [58, 167] width 59 height 9
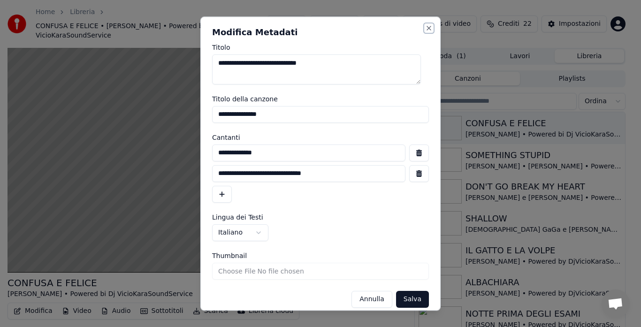
click at [425, 30] on button "Close" at bounding box center [429, 28] width 8 height 8
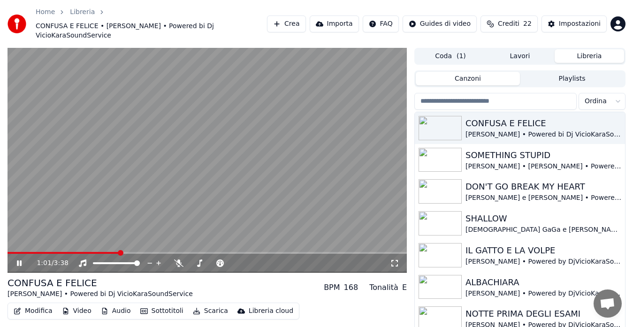
click at [25, 304] on button "Modifica" at bounding box center [33, 310] width 46 height 13
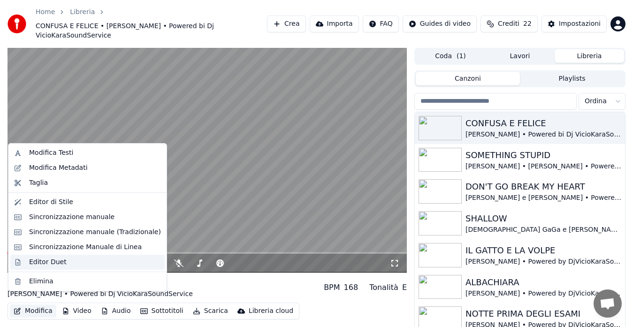
click at [52, 260] on div "Editor Duet" at bounding box center [48, 262] width 38 height 9
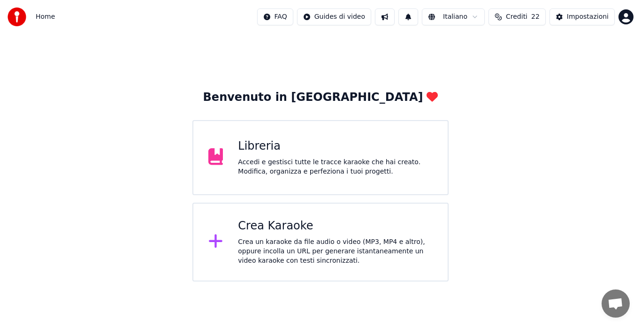
click at [319, 145] on div "Libreria" at bounding box center [335, 146] width 195 height 15
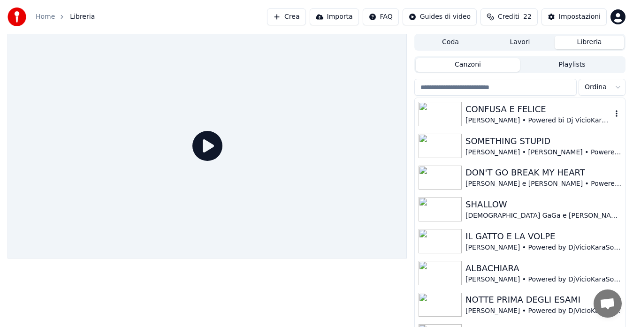
click at [508, 118] on div "[PERSON_NAME] • Powered bi Dj VicioKaraSoundService" at bounding box center [538, 120] width 146 height 9
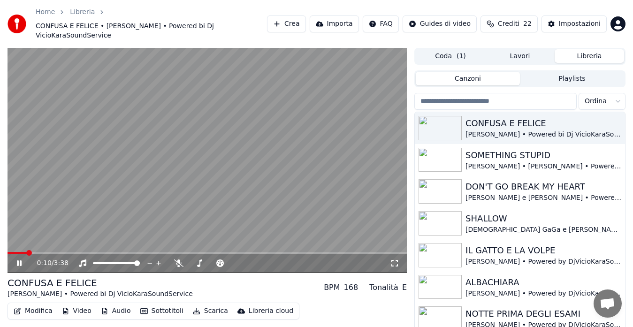
click at [38, 304] on button "Modifica" at bounding box center [33, 310] width 46 height 13
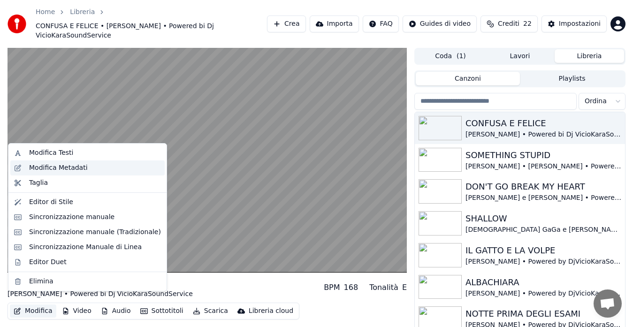
click at [73, 169] on div "Modifica Metadati" at bounding box center [58, 167] width 59 height 9
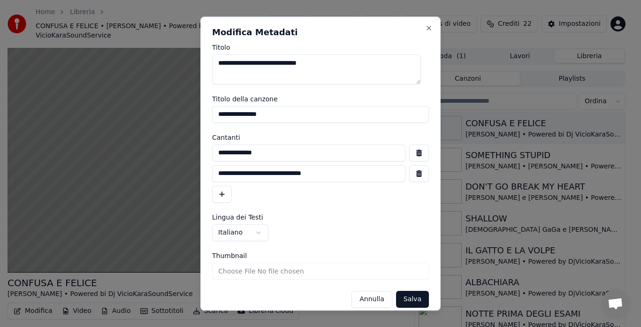
click at [354, 295] on button "Annulla" at bounding box center [371, 299] width 41 height 17
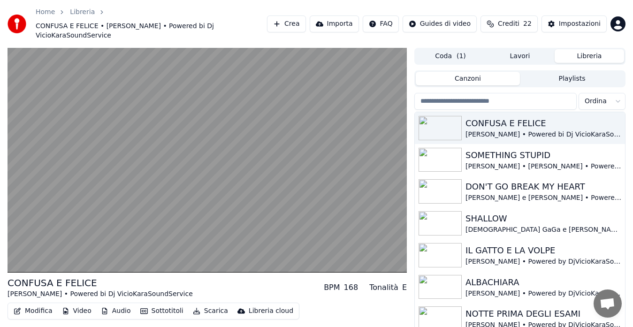
click at [15, 308] on icon "button" at bounding box center [18, 311] width 8 height 7
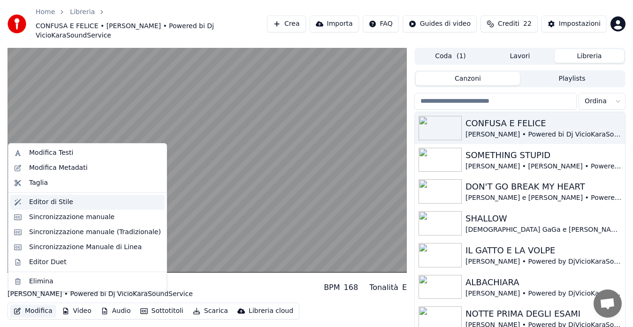
click at [53, 205] on div "Editor di Stile" at bounding box center [51, 202] width 44 height 9
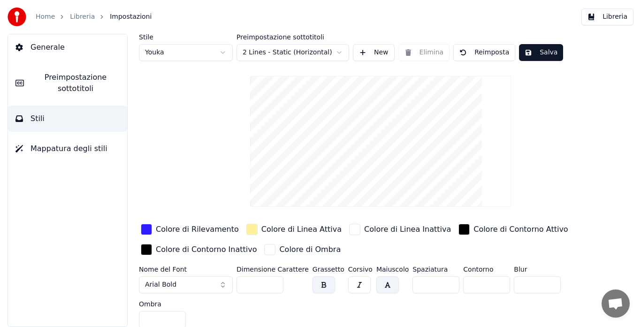
click at [145, 228] on div "button" at bounding box center [146, 229] width 11 height 11
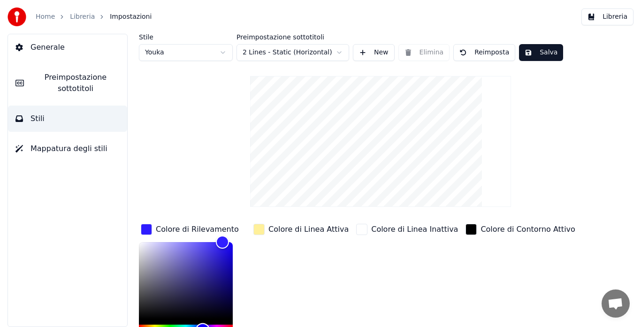
type input "*******"
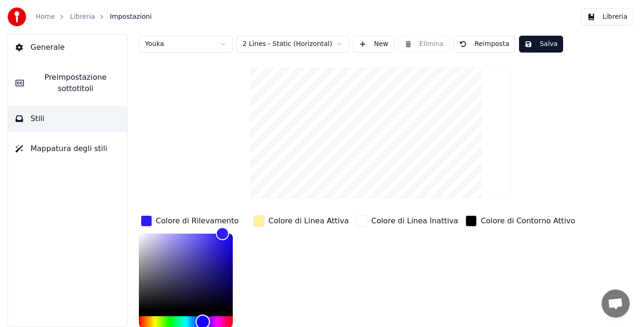
click at [218, 325] on div "Hue" at bounding box center [186, 321] width 94 height 11
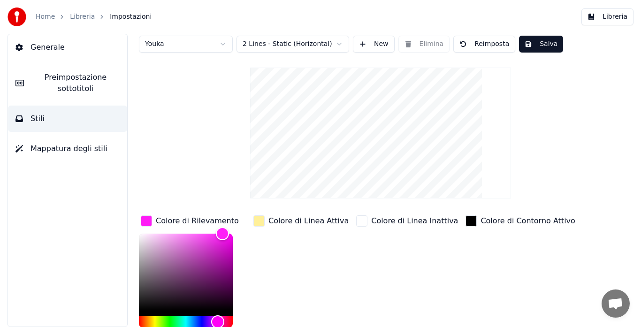
click at [519, 46] on button "Salva" at bounding box center [541, 44] width 44 height 17
click at [76, 86] on span "Preimpostazione sottotitoli" at bounding box center [75, 83] width 88 height 23
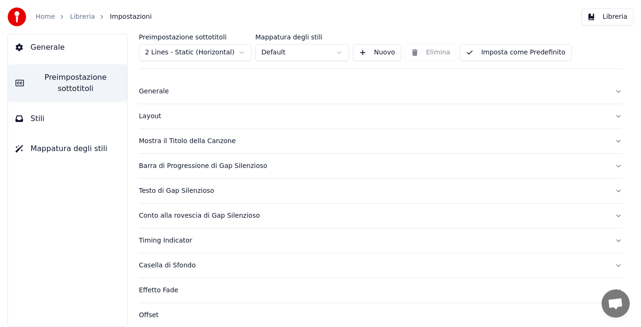
click at [170, 143] on div "Mostra il Titolo della Canzone" at bounding box center [373, 141] width 468 height 9
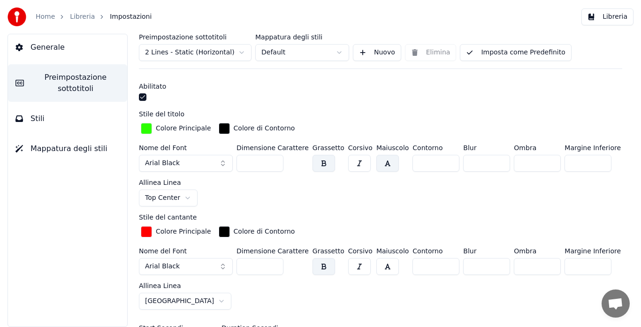
scroll to position [248, 0]
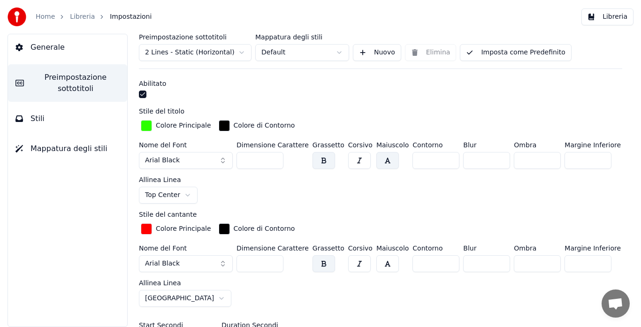
click at [275, 156] on input "***" at bounding box center [259, 160] width 47 height 17
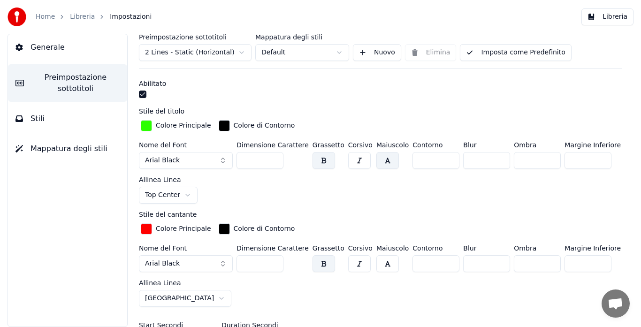
click at [275, 156] on input "***" at bounding box center [259, 160] width 47 height 17
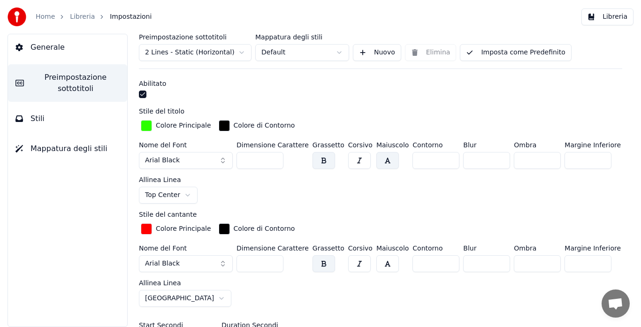
click at [275, 156] on input "***" at bounding box center [259, 160] width 47 height 17
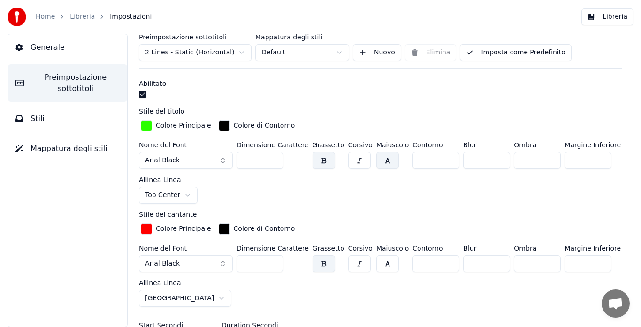
click at [275, 156] on input "***" at bounding box center [259, 160] width 47 height 17
click at [275, 162] on input "***" at bounding box center [259, 160] width 47 height 17
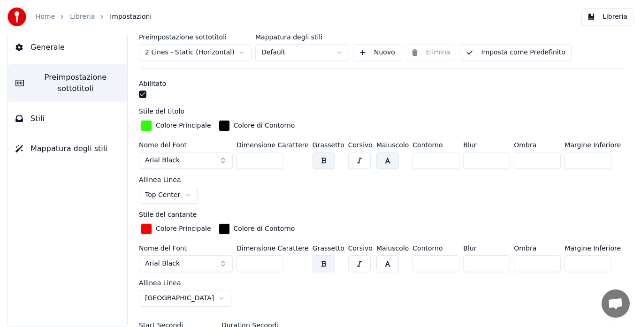
click at [275, 162] on input "***" at bounding box center [259, 160] width 47 height 17
type input "***"
click at [275, 162] on input "***" at bounding box center [259, 160] width 47 height 17
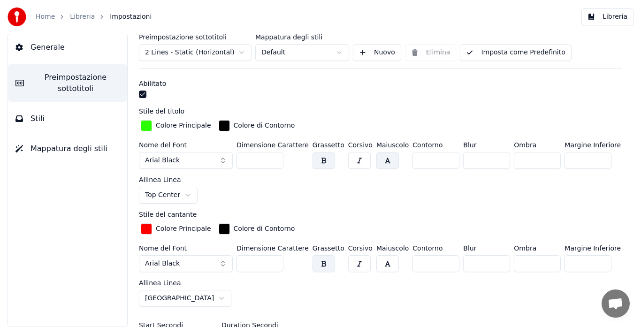
click at [435, 156] on input "**" at bounding box center [435, 160] width 47 height 17
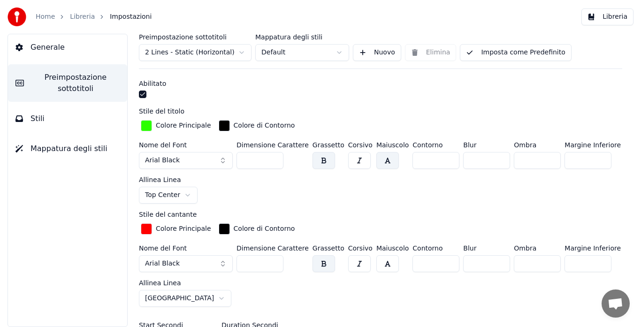
click at [435, 156] on input "**" at bounding box center [435, 160] width 47 height 17
type input "**"
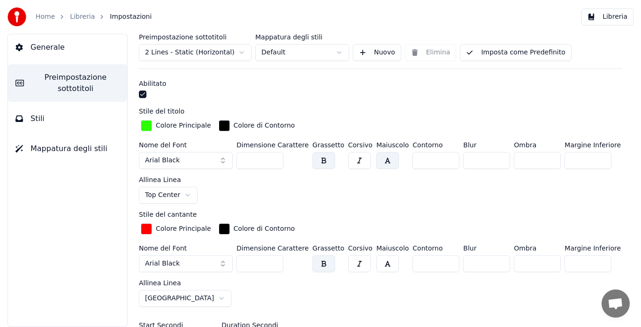
click at [435, 156] on input "**" at bounding box center [435, 160] width 47 height 17
type input "***"
click at [273, 259] on input "***" at bounding box center [259, 263] width 47 height 17
drag, startPoint x: 513, startPoint y: 54, endPoint x: 519, endPoint y: 35, distance: 20.8
click at [513, 53] on button "Imposta come Predefinito" at bounding box center [515, 52] width 111 height 17
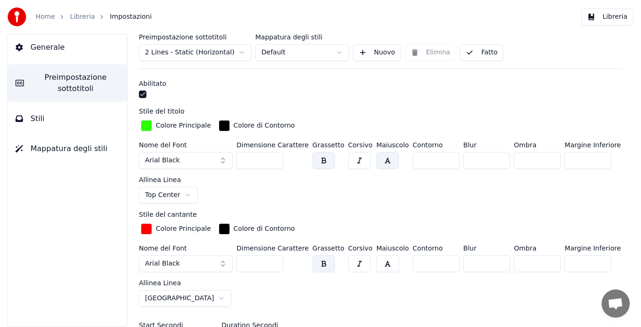
click at [599, 9] on button "Libreria" at bounding box center [607, 16] width 52 height 17
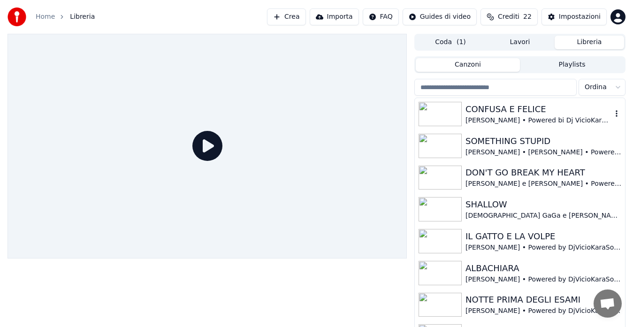
click at [517, 125] on div "[PERSON_NAME] • Powered bi Dj VicioKaraSoundService" at bounding box center [538, 120] width 146 height 9
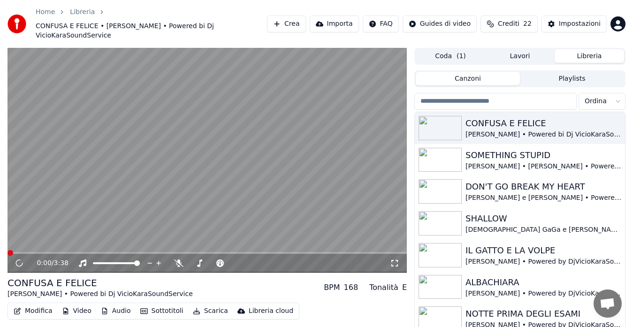
click at [393, 259] on icon at bounding box center [394, 263] width 9 height 8
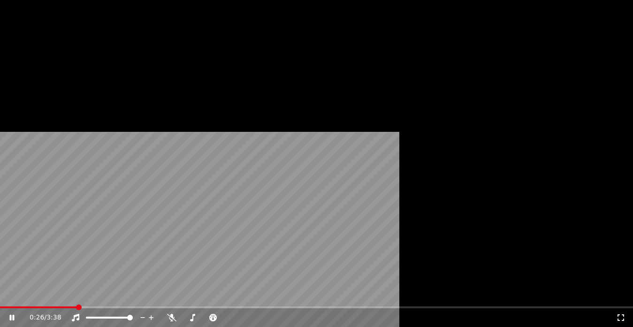
click at [31, 93] on button "Modifica" at bounding box center [33, 86] width 46 height 13
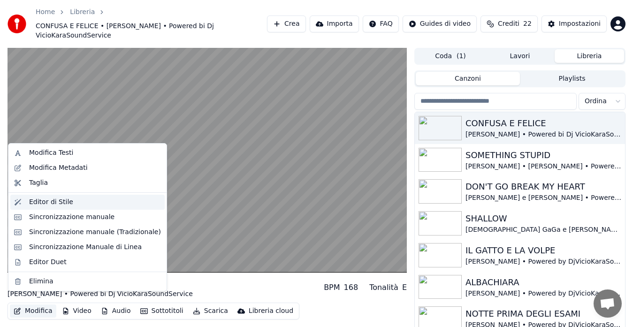
click at [61, 203] on div "Editor di Stile" at bounding box center [51, 202] width 44 height 9
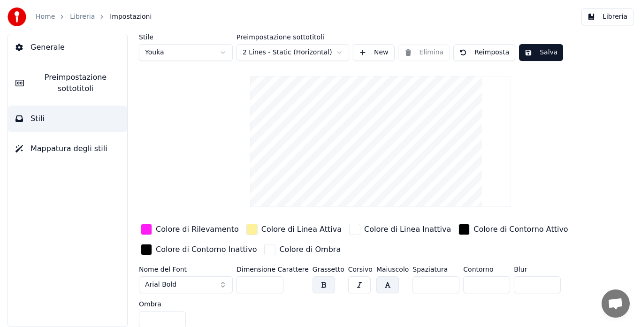
click at [79, 76] on span "Preimpostazione sottotitoli" at bounding box center [75, 83] width 88 height 23
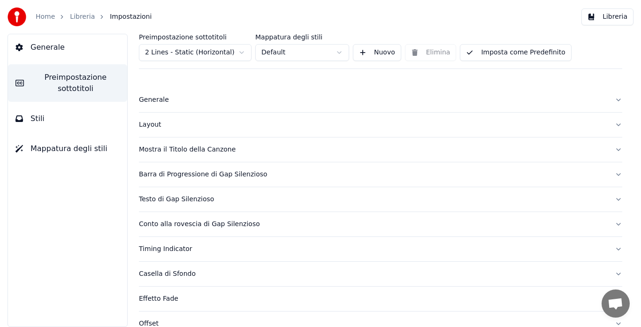
click at [145, 149] on div "Mostra il Titolo della Canzone" at bounding box center [373, 149] width 468 height 9
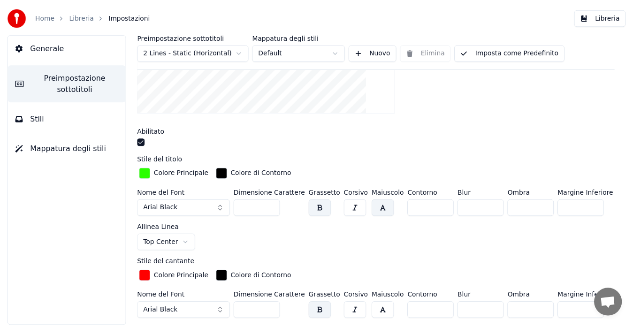
scroll to position [201, 0]
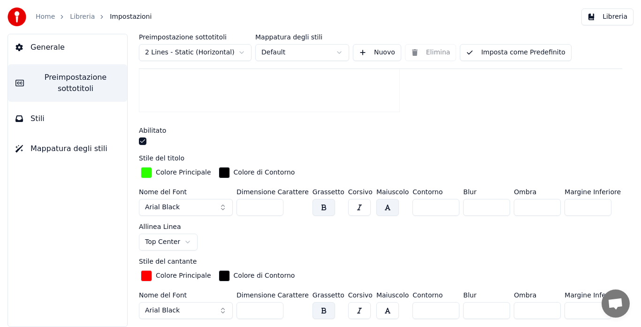
click at [273, 208] on input "***" at bounding box center [259, 207] width 47 height 17
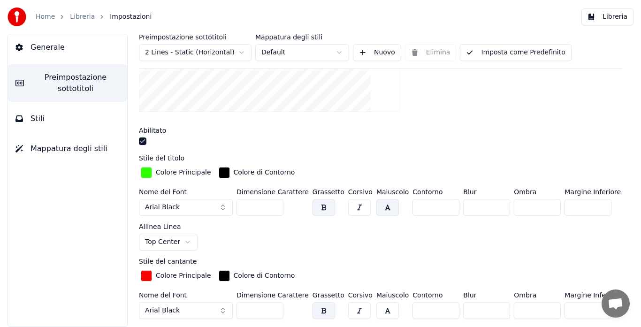
click at [273, 208] on input "***" at bounding box center [259, 207] width 47 height 17
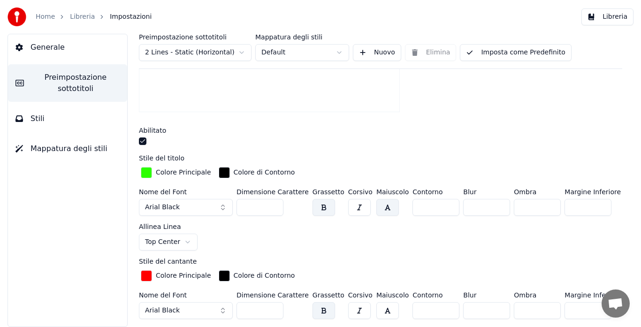
click at [273, 208] on input "***" at bounding box center [259, 207] width 47 height 17
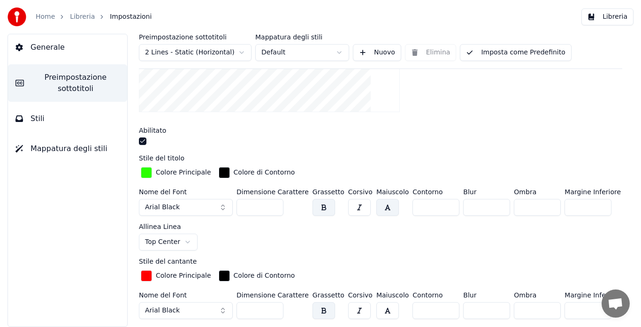
click at [273, 208] on input "***" at bounding box center [259, 207] width 47 height 17
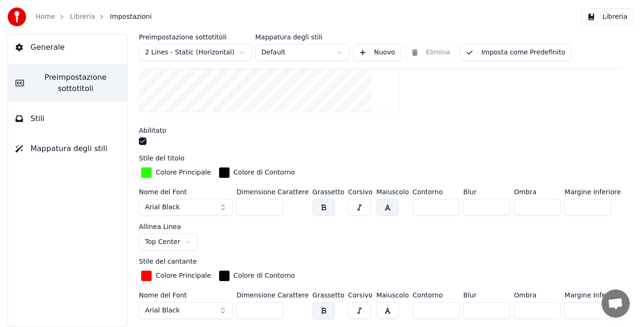
click at [273, 208] on input "***" at bounding box center [259, 207] width 47 height 17
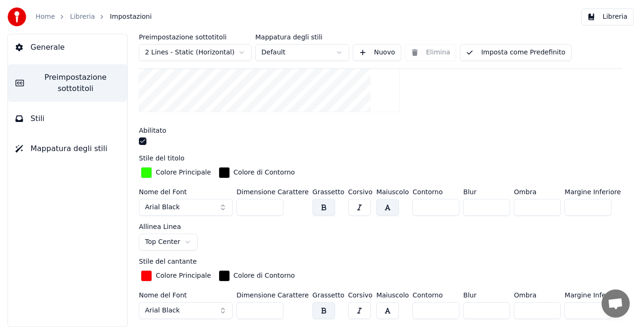
click at [273, 208] on input "***" at bounding box center [259, 207] width 47 height 17
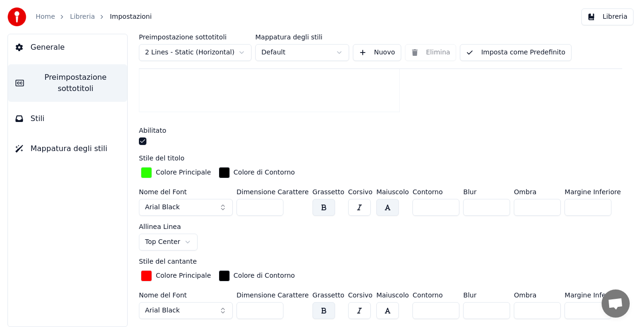
click at [273, 208] on input "***" at bounding box center [259, 207] width 47 height 17
type input "***"
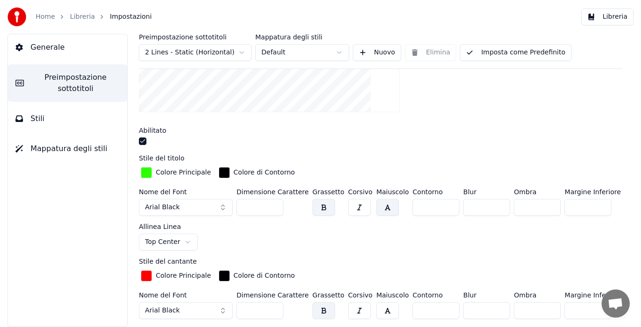
click at [273, 208] on input "***" at bounding box center [259, 207] width 47 height 17
click at [274, 305] on input "***" at bounding box center [259, 310] width 47 height 17
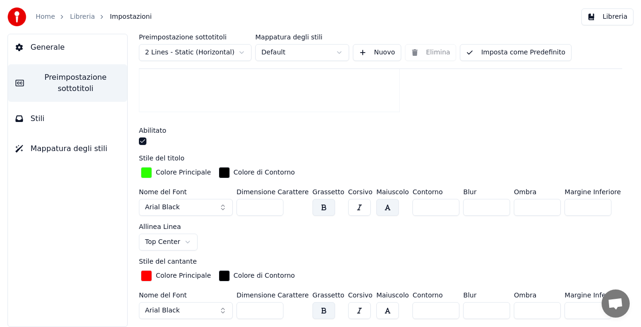
click at [274, 305] on input "***" at bounding box center [259, 310] width 47 height 17
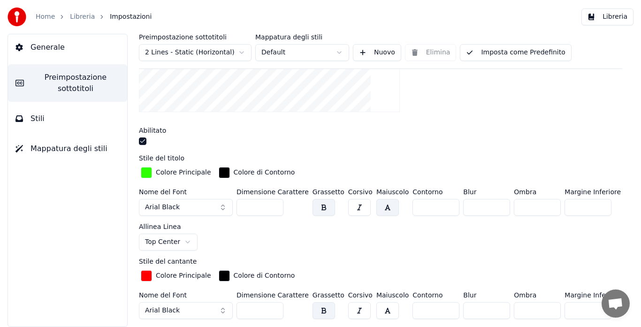
type input "***"
click at [274, 305] on input "***" at bounding box center [259, 310] width 47 height 17
click at [522, 55] on button "Imposta come Predefinito" at bounding box center [515, 52] width 111 height 17
click at [600, 20] on button "Libreria" at bounding box center [607, 16] width 52 height 17
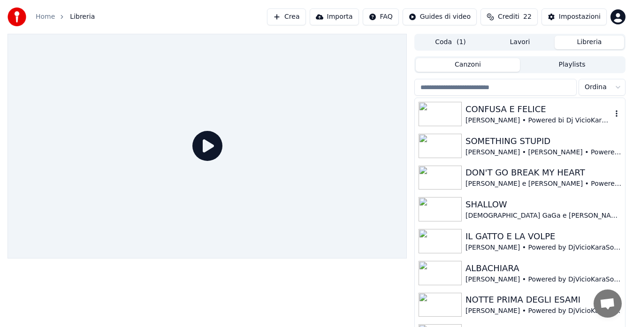
click at [579, 118] on div "[PERSON_NAME] • Powered bi Dj VicioKaraSoundService" at bounding box center [538, 120] width 146 height 9
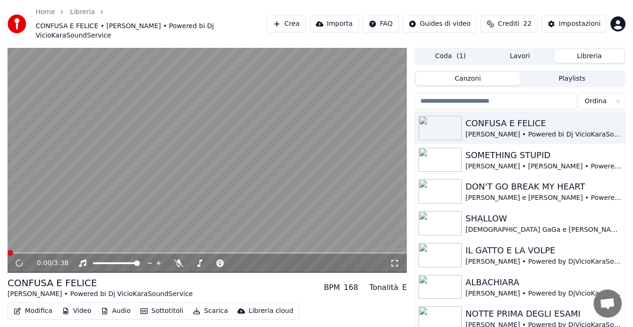
click at [395, 259] on icon at bounding box center [394, 263] width 9 height 8
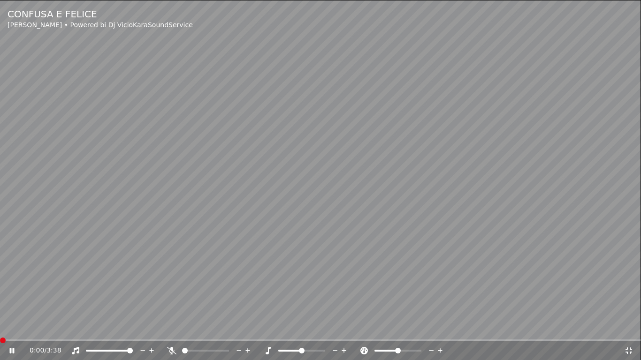
click at [0, 327] on span at bounding box center [0, 341] width 0 height 2
click at [0, 327] on span at bounding box center [3, 341] width 6 height 6
click at [0, 327] on span at bounding box center [0, 341] width 0 height 2
click at [170, 327] on icon at bounding box center [171, 351] width 9 height 8
click at [0, 327] on span at bounding box center [0, 341] width 0 height 2
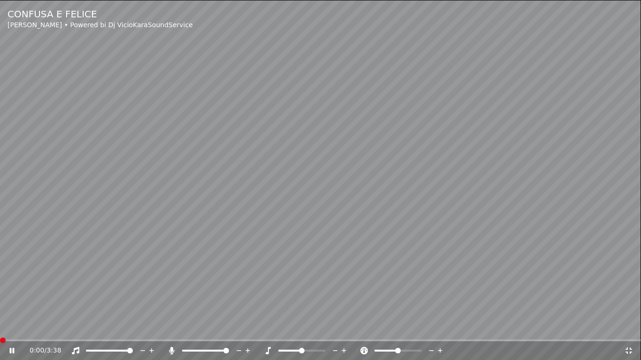
click at [0, 327] on span at bounding box center [3, 341] width 6 height 6
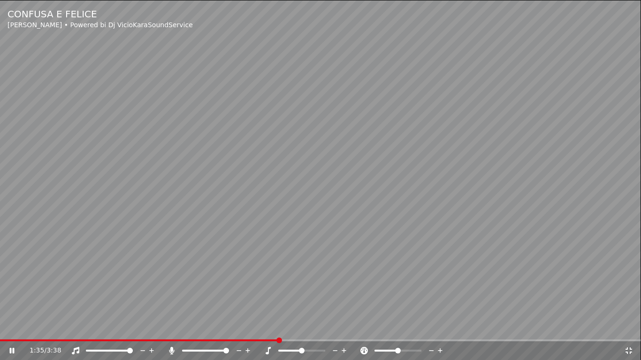
click at [279, 327] on span at bounding box center [139, 341] width 279 height 2
click at [628, 327] on icon at bounding box center [628, 351] width 7 height 7
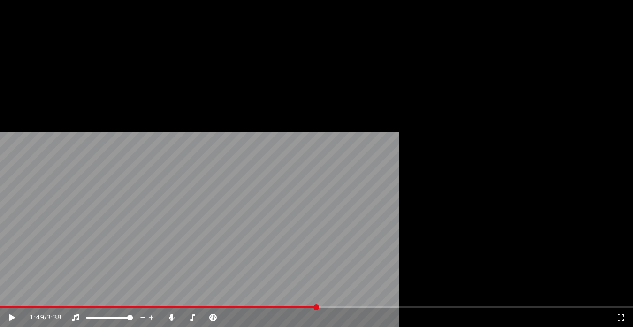
click at [35, 93] on button "Modifica" at bounding box center [33, 86] width 46 height 13
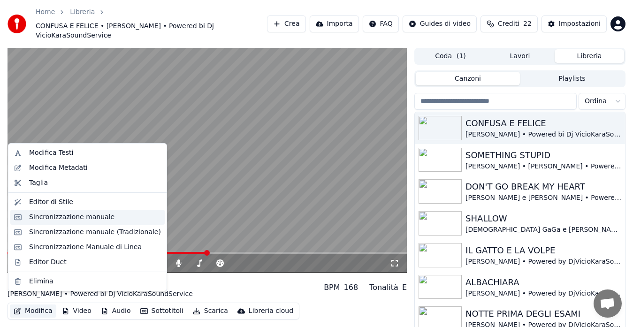
click at [38, 217] on div "Sincronizzazione manuale" at bounding box center [71, 217] width 85 height 9
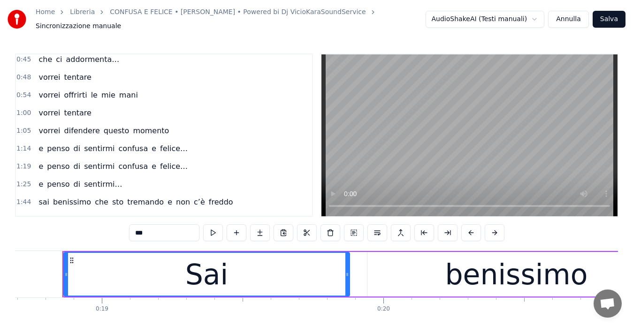
scroll to position [94, 0]
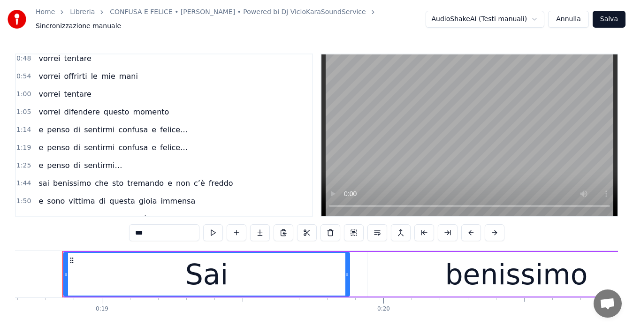
click at [23, 161] on span "1:25" at bounding box center [23, 165] width 15 height 9
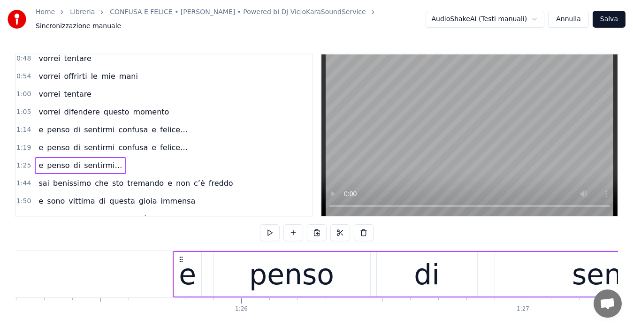
scroll to position [0, 24093]
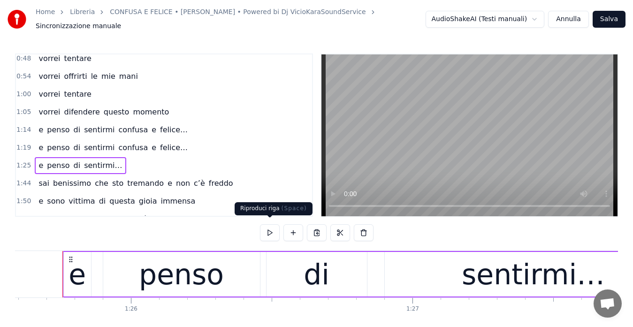
click at [266, 231] on button at bounding box center [270, 232] width 20 height 17
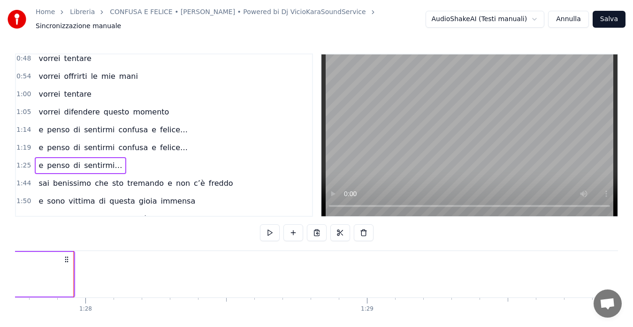
scroll to position [0, 24712]
click at [25, 179] on span "1:44" at bounding box center [23, 183] width 15 height 9
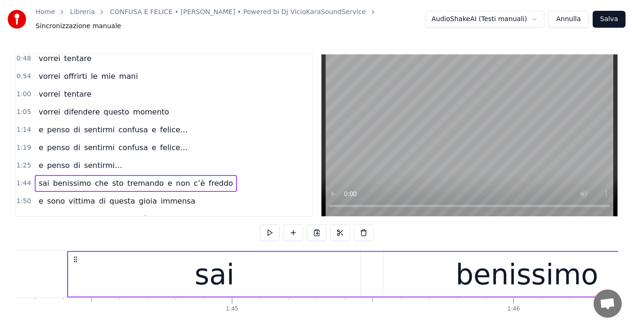
scroll to position [0, 29346]
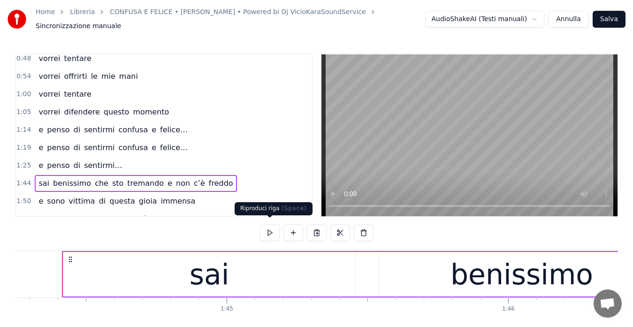
click at [269, 224] on button at bounding box center [270, 232] width 20 height 17
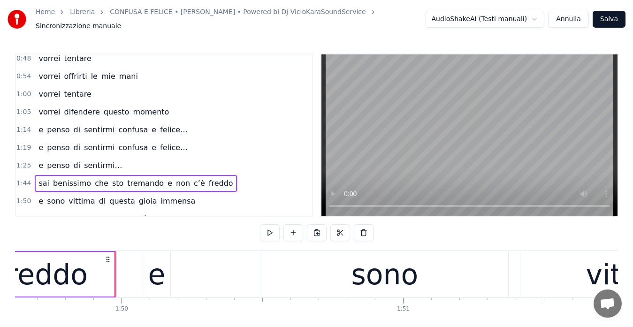
scroll to position [0, 30910]
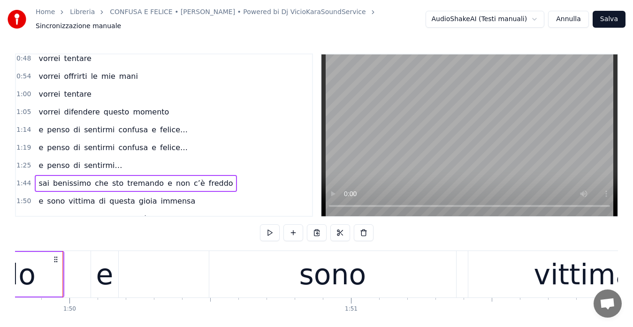
click at [94, 181] on span "che" at bounding box center [101, 183] width 15 height 11
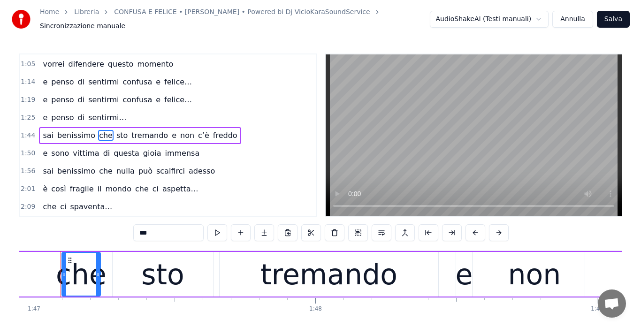
scroll to position [0, 30100]
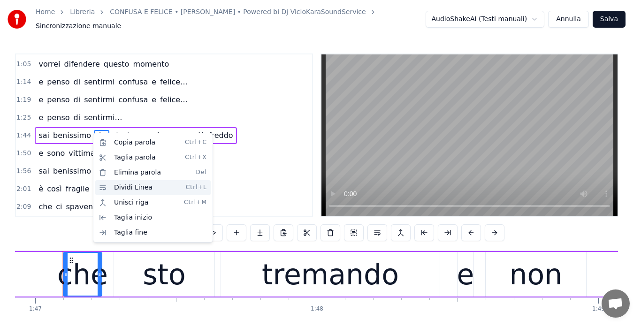
click at [115, 184] on div "Dividi Linea Ctrl+L" at bounding box center [152, 187] width 115 height 15
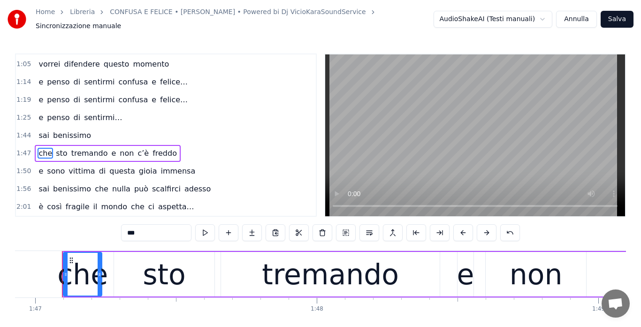
scroll to position [160, 0]
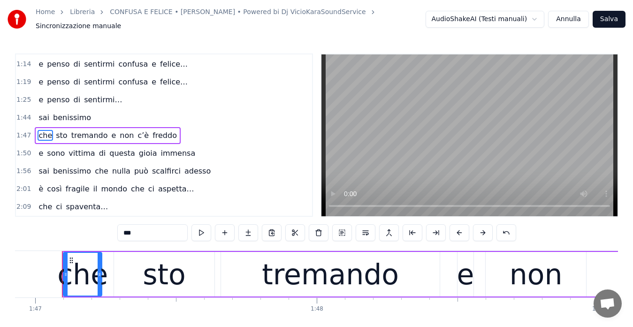
click at [110, 133] on span "e" at bounding box center [113, 135] width 7 height 11
type input "*"
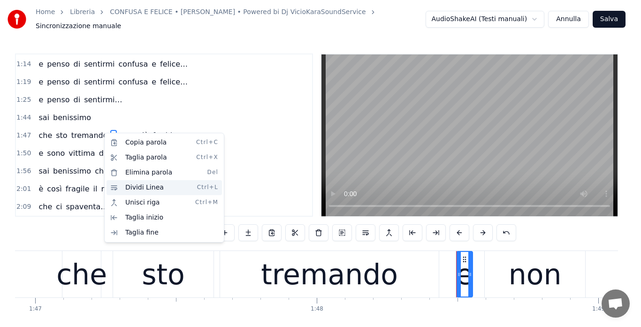
click at [125, 185] on div "Dividi Linea Ctrl+L" at bounding box center [164, 187] width 115 height 15
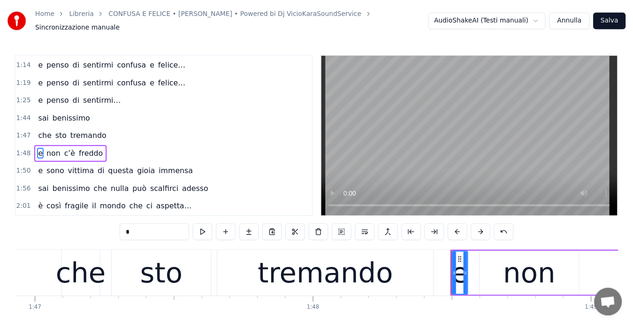
scroll to position [177, 0]
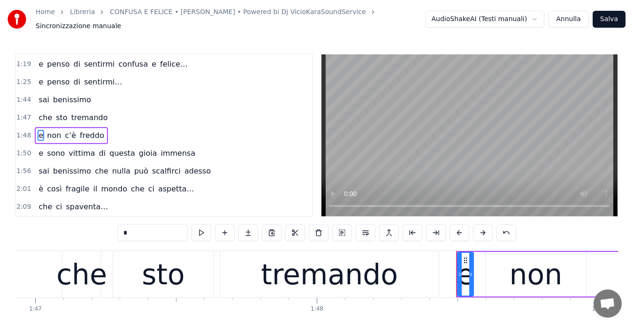
click at [22, 77] on span "1:25" at bounding box center [23, 81] width 15 height 9
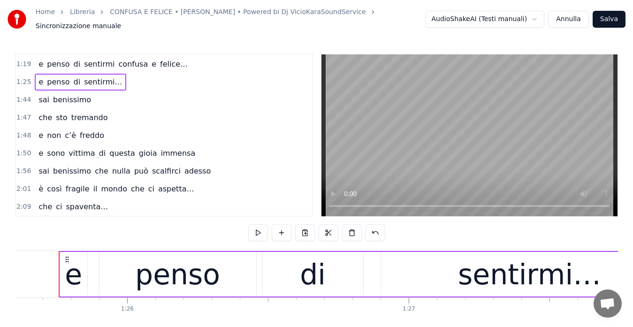
scroll to position [0, 24093]
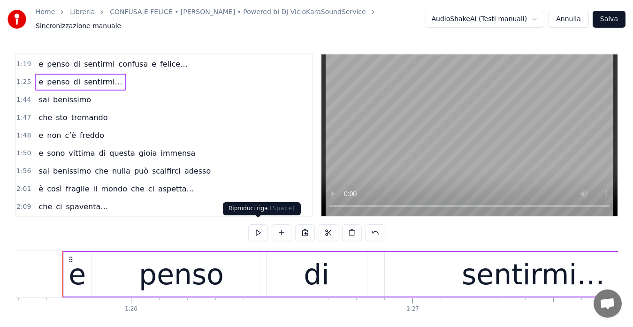
click at [259, 226] on button at bounding box center [258, 232] width 20 height 17
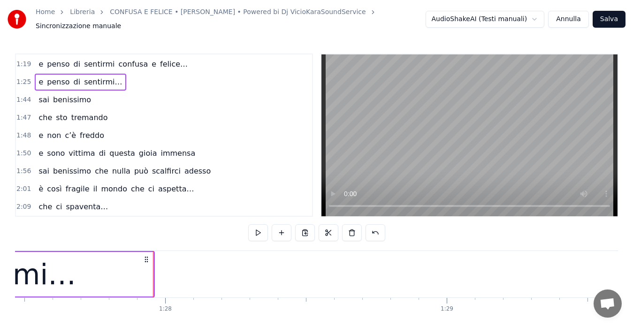
scroll to position [0, 24650]
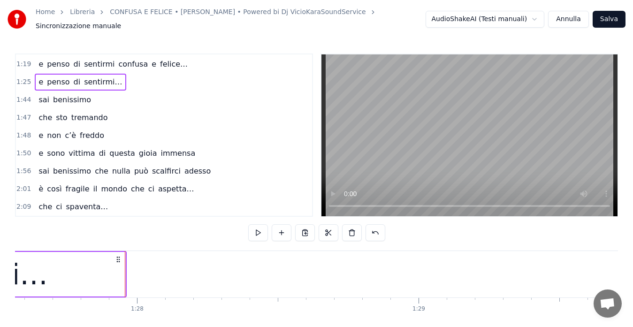
click at [20, 96] on span "1:44" at bounding box center [23, 99] width 15 height 9
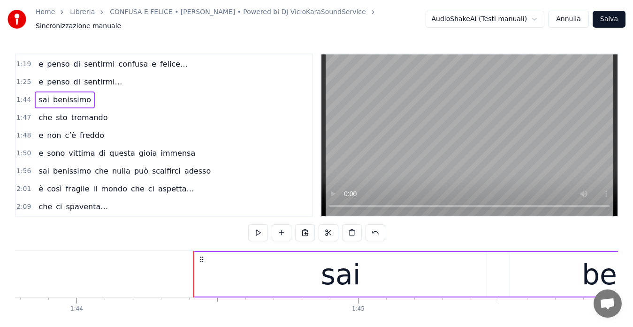
scroll to position [0, 29346]
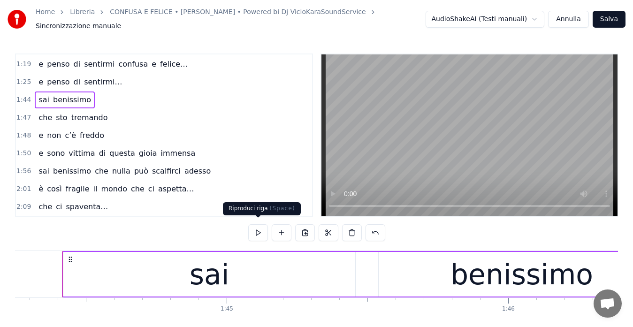
click at [253, 225] on button at bounding box center [258, 232] width 20 height 17
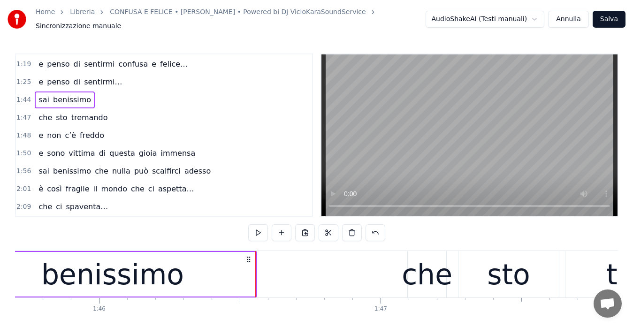
scroll to position [0, 29948]
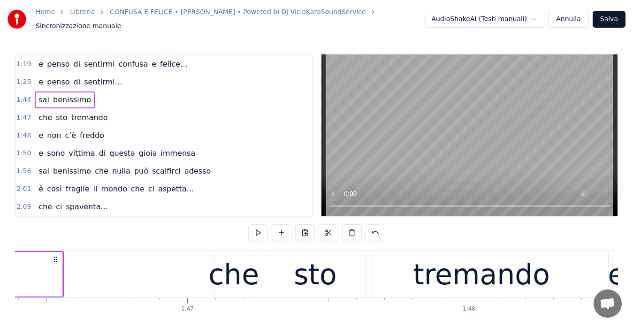
click at [23, 116] on span "1:47" at bounding box center [23, 117] width 15 height 9
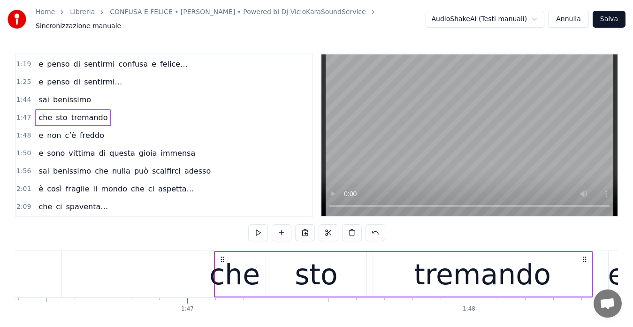
click at [260, 228] on button at bounding box center [258, 232] width 20 height 17
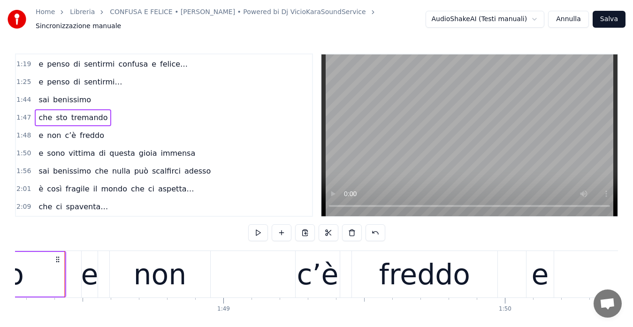
scroll to position [0, 30477]
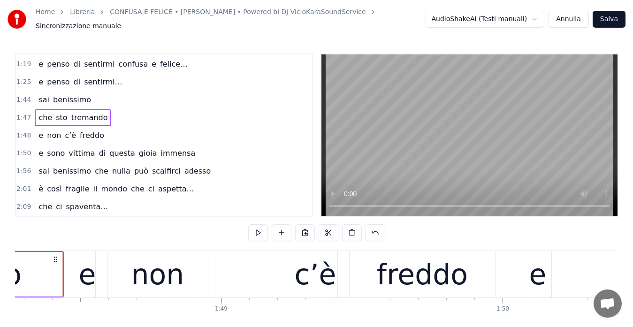
click at [20, 131] on span "1:48" at bounding box center [23, 135] width 15 height 9
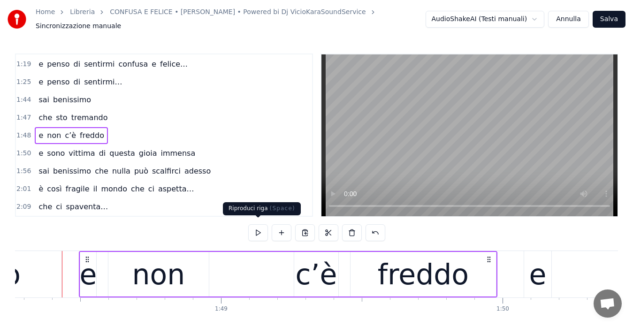
click at [257, 230] on button at bounding box center [258, 232] width 20 height 17
click at [20, 149] on span "1:50" at bounding box center [23, 153] width 15 height 9
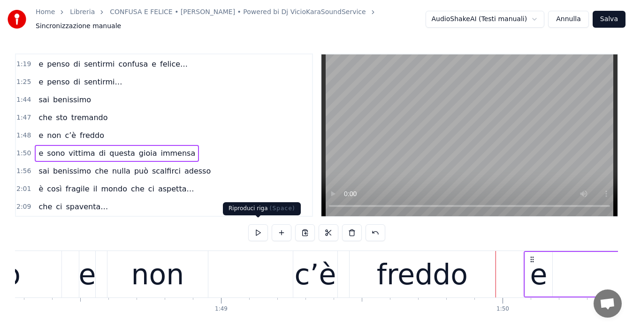
click at [254, 227] on button at bounding box center [258, 232] width 20 height 17
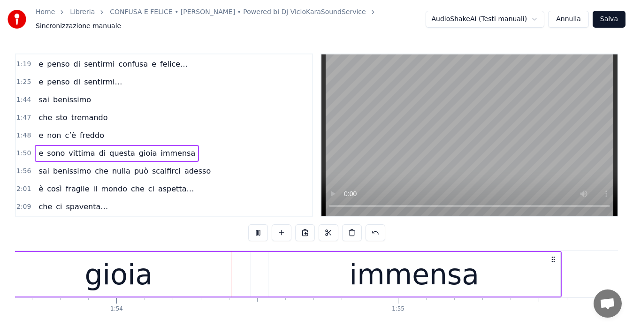
scroll to position [0, 32042]
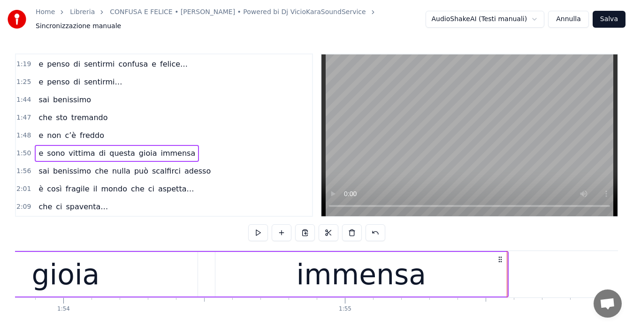
click at [15, 164] on div "0:18 Sai benissimo che una goccia inonda il cielo 0:24 è così piccolo il mondo …" at bounding box center [164, 135] width 298 height 164
click at [616, 14] on button "Salva" at bounding box center [609, 19] width 33 height 17
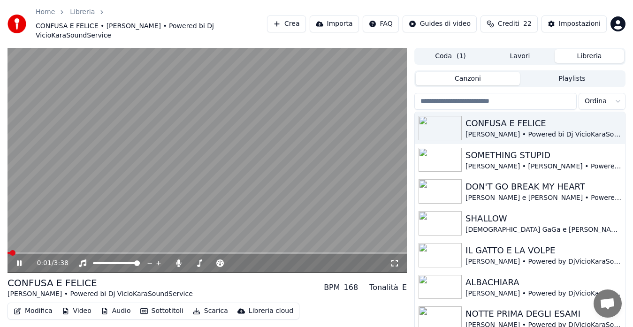
click at [202, 252] on span at bounding box center [207, 253] width 399 height 2
click at [179, 252] on span at bounding box center [105, 253] width 194 height 2
click at [395, 259] on icon at bounding box center [394, 263] width 9 height 8
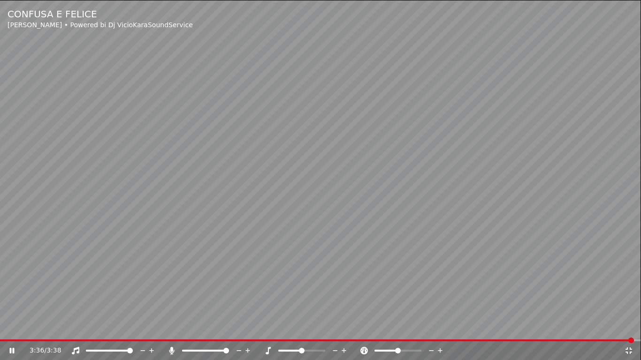
click at [629, 327] on icon at bounding box center [628, 351] width 9 height 8
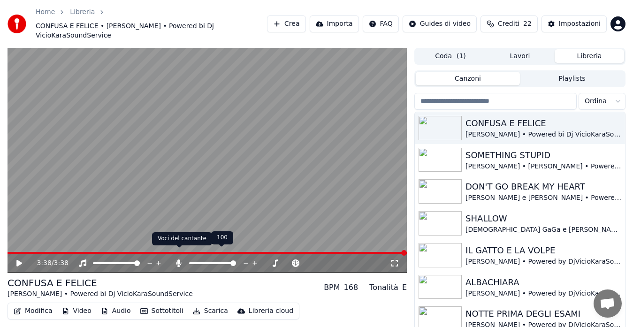
click at [178, 259] on icon at bounding box center [178, 263] width 5 height 8
click at [205, 304] on button "Scarica" at bounding box center [210, 310] width 43 height 13
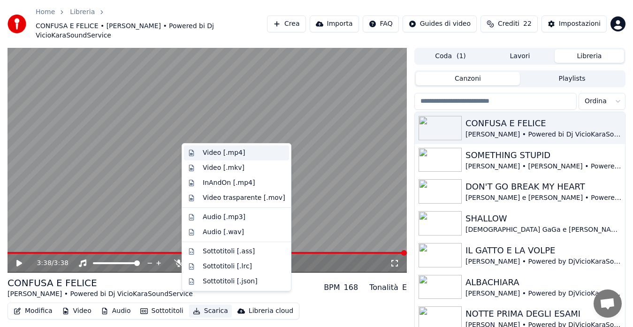
click at [224, 152] on div "Video [.mp4]" at bounding box center [224, 152] width 42 height 9
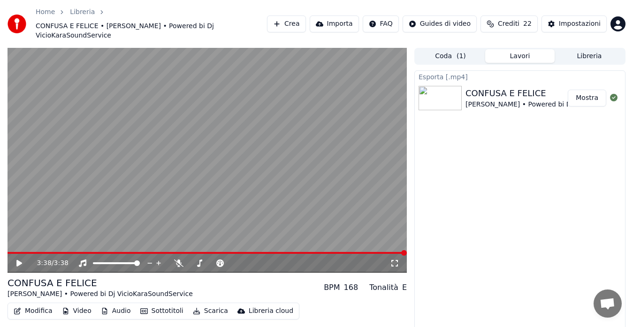
click at [578, 91] on button "Mostra" at bounding box center [587, 98] width 38 height 17
click at [17, 260] on icon at bounding box center [19, 263] width 6 height 7
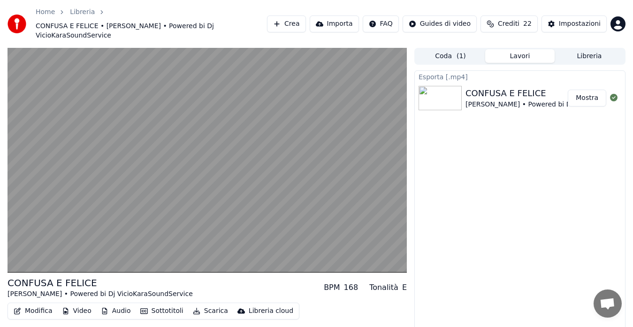
click at [591, 49] on button "Libreria" at bounding box center [589, 56] width 69 height 14
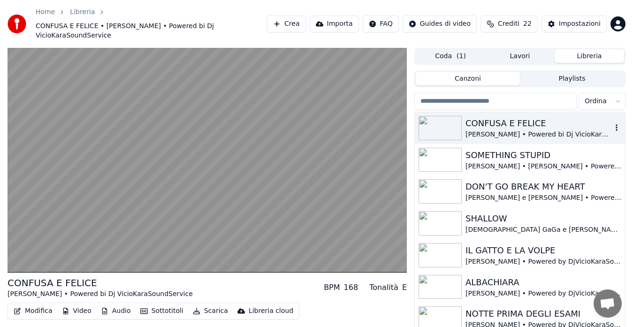
click at [517, 117] on div "CONFUSA E FELICE" at bounding box center [538, 123] width 146 height 13
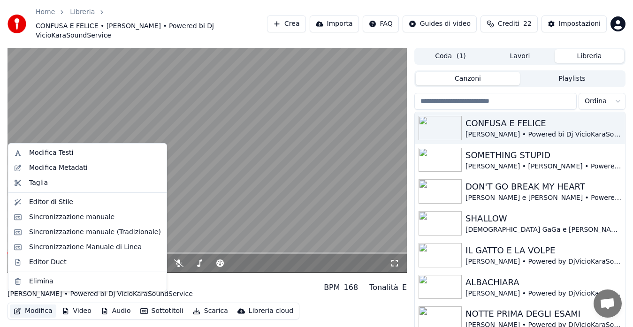
click at [30, 304] on button "Modifica" at bounding box center [33, 310] width 46 height 13
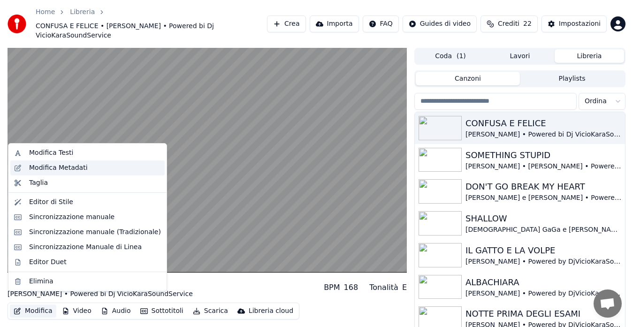
click at [57, 171] on div "Modifica Metadati" at bounding box center [58, 167] width 59 height 9
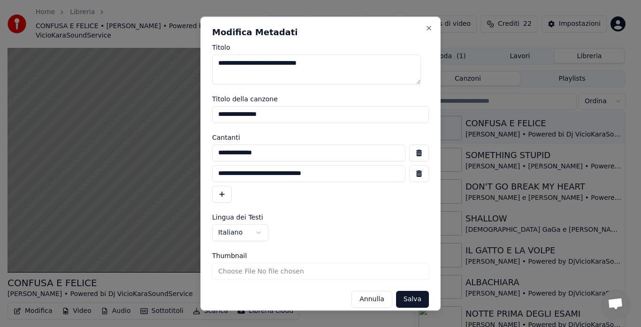
click at [250, 172] on input "**********" at bounding box center [308, 173] width 193 height 17
type input "**********"
click at [301, 198] on div "**********" at bounding box center [320, 174] width 217 height 58
click at [404, 302] on button "Salva" at bounding box center [412, 299] width 33 height 17
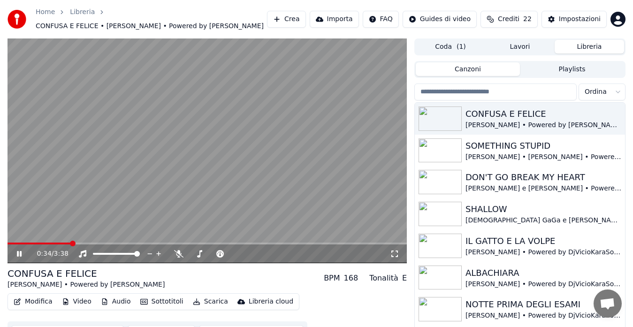
click at [197, 300] on button "Scarica" at bounding box center [210, 301] width 43 height 13
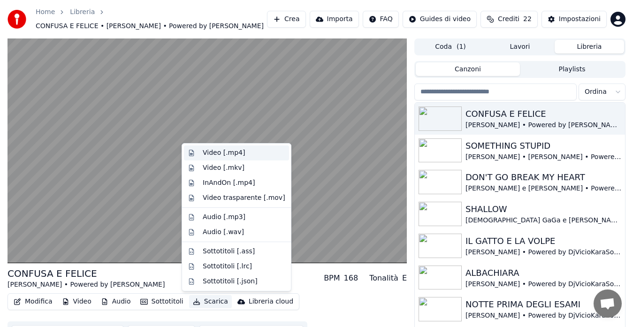
click at [230, 152] on div "Video [.mp4]" at bounding box center [224, 152] width 42 height 9
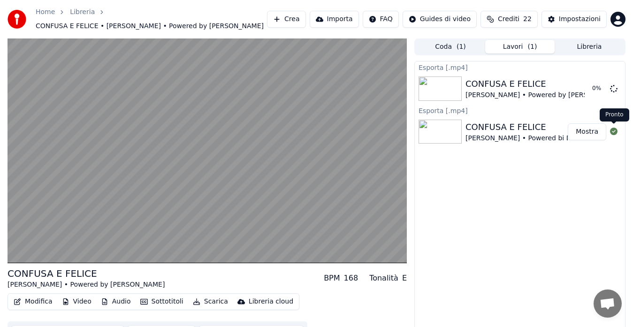
click at [612, 130] on icon at bounding box center [614, 132] width 8 height 8
click at [578, 43] on button "Libreria" at bounding box center [589, 47] width 69 height 14
click at [516, 45] on button "Lavori ( 1 )" at bounding box center [519, 47] width 69 height 14
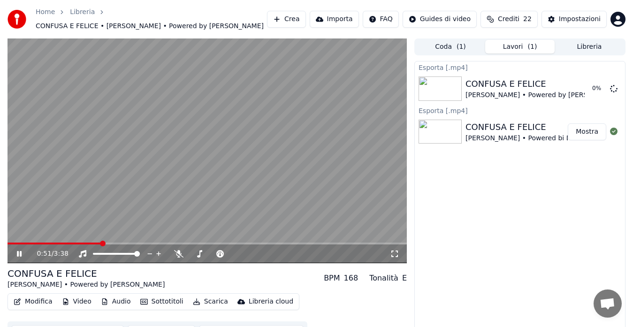
click at [15, 254] on icon at bounding box center [26, 254] width 22 height 8
click at [580, 90] on button "Mostra" at bounding box center [587, 88] width 38 height 17
